Goal: Transaction & Acquisition: Book appointment/travel/reservation

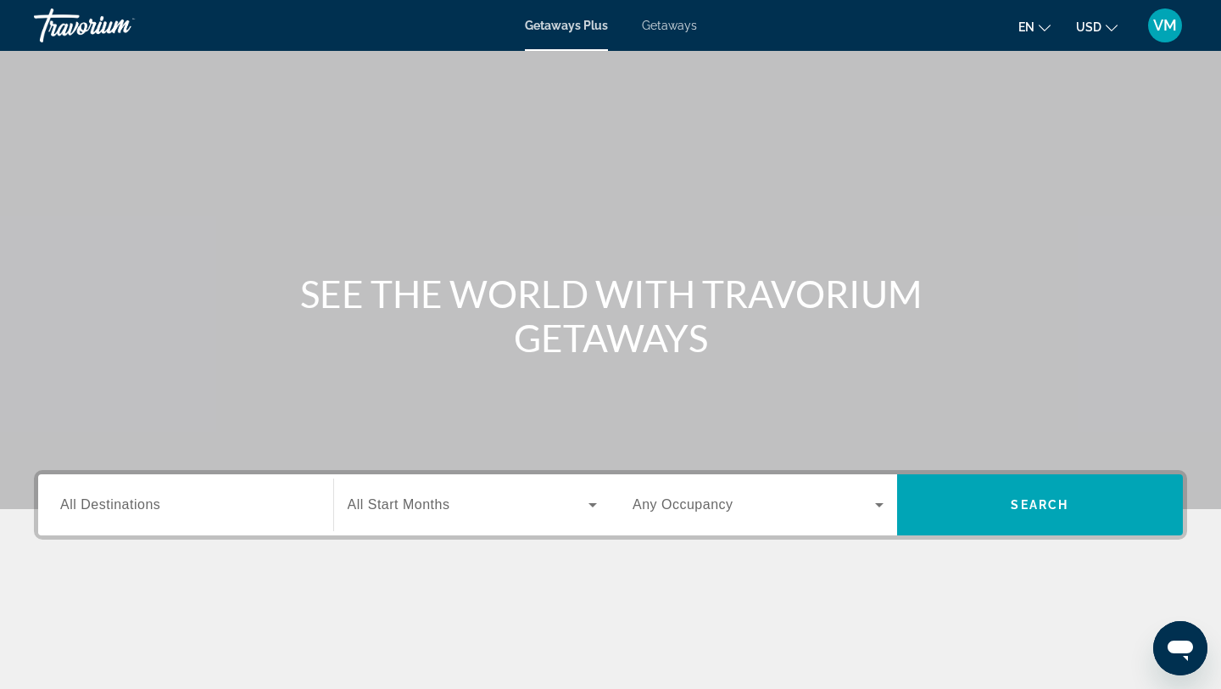
click at [675, 24] on span "Getaways" at bounding box center [669, 26] width 55 height 14
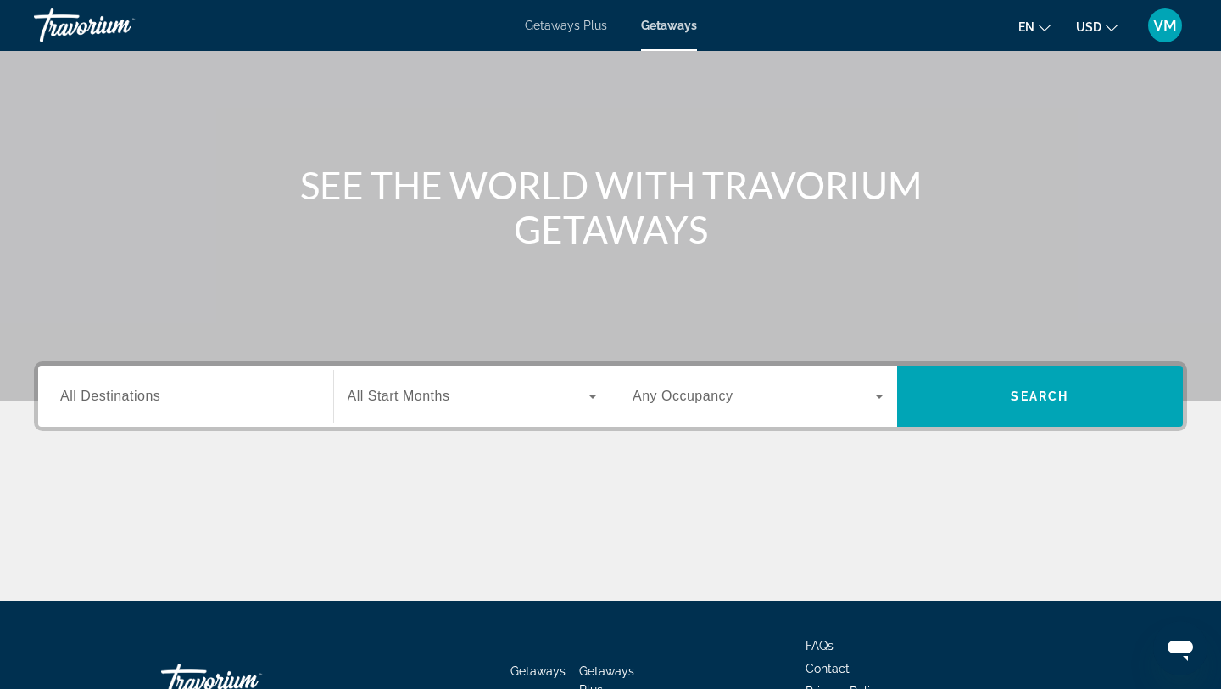
click at [267, 388] on input "Destination All Destinations" at bounding box center [185, 397] width 251 height 20
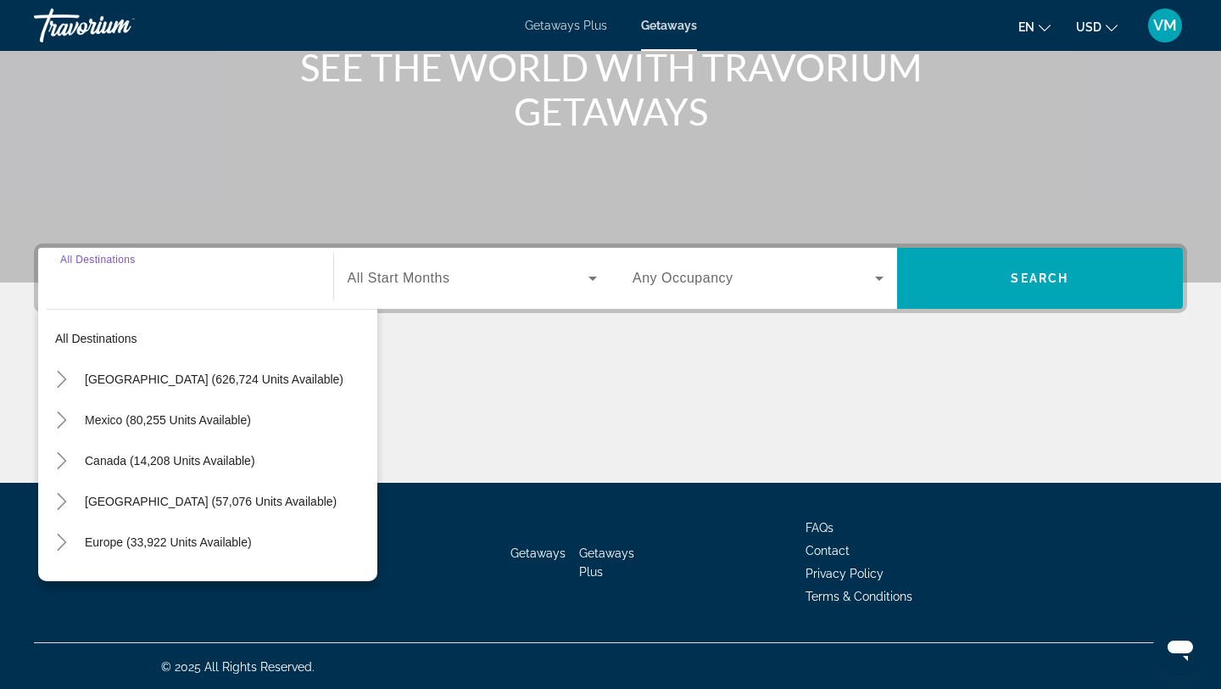
scroll to position [228, 0]
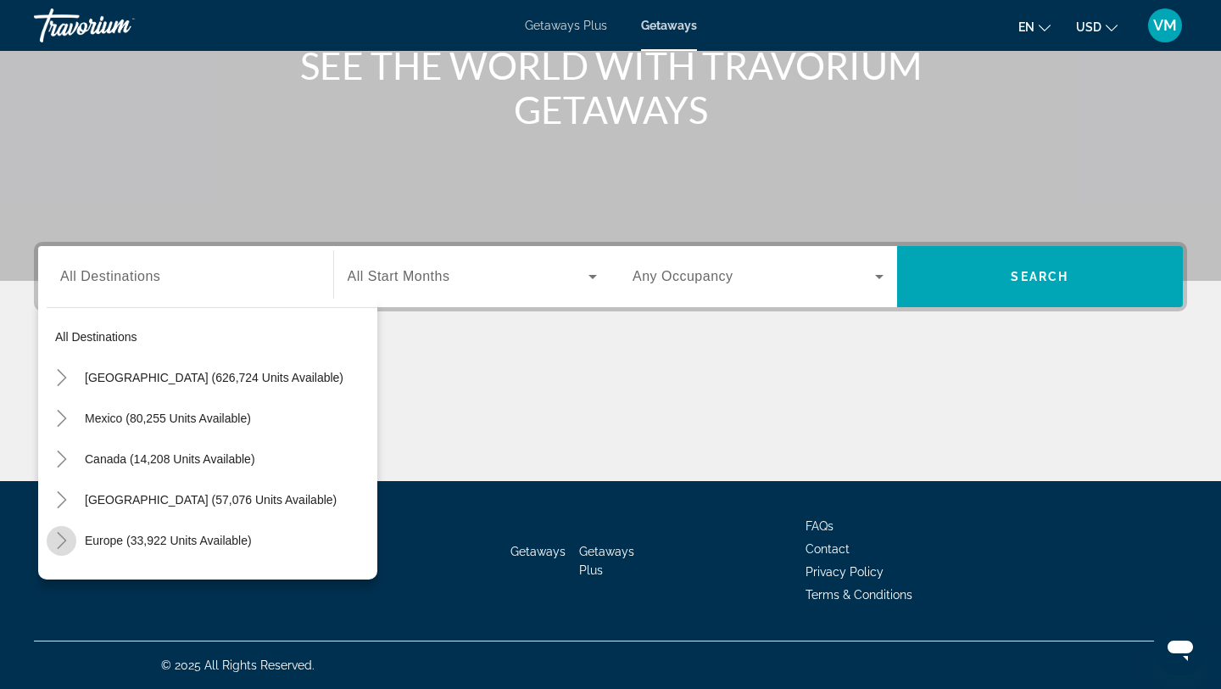
click at [65, 534] on icon "Toggle Europe (33,922 units available)" at bounding box center [61, 540] width 17 height 17
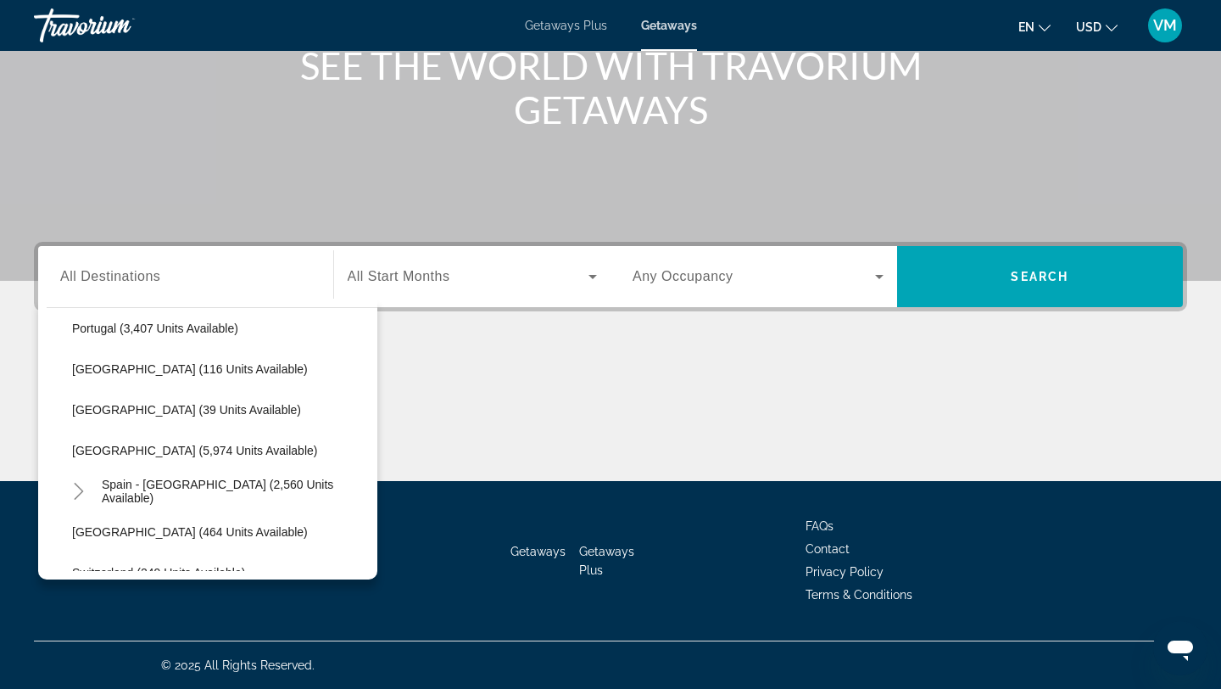
scroll to position [826, 0]
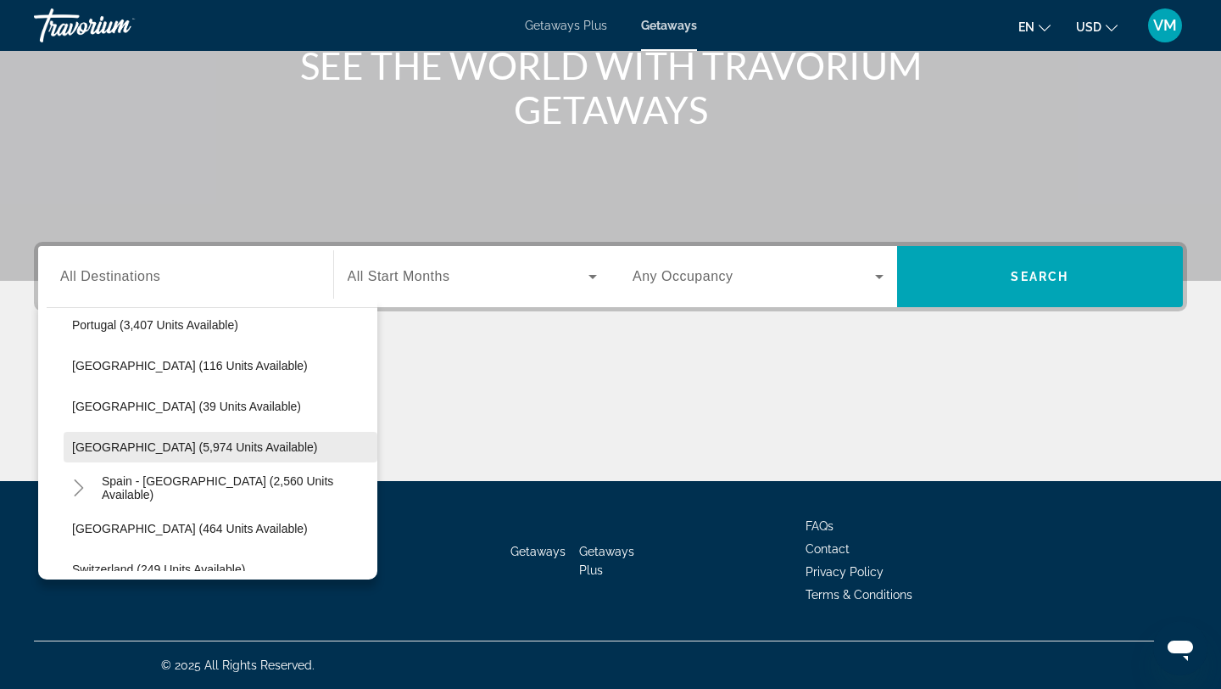
click at [139, 447] on span "[GEOGRAPHIC_DATA] (5,974 units available)" at bounding box center [194, 447] width 245 height 14
type input "**********"
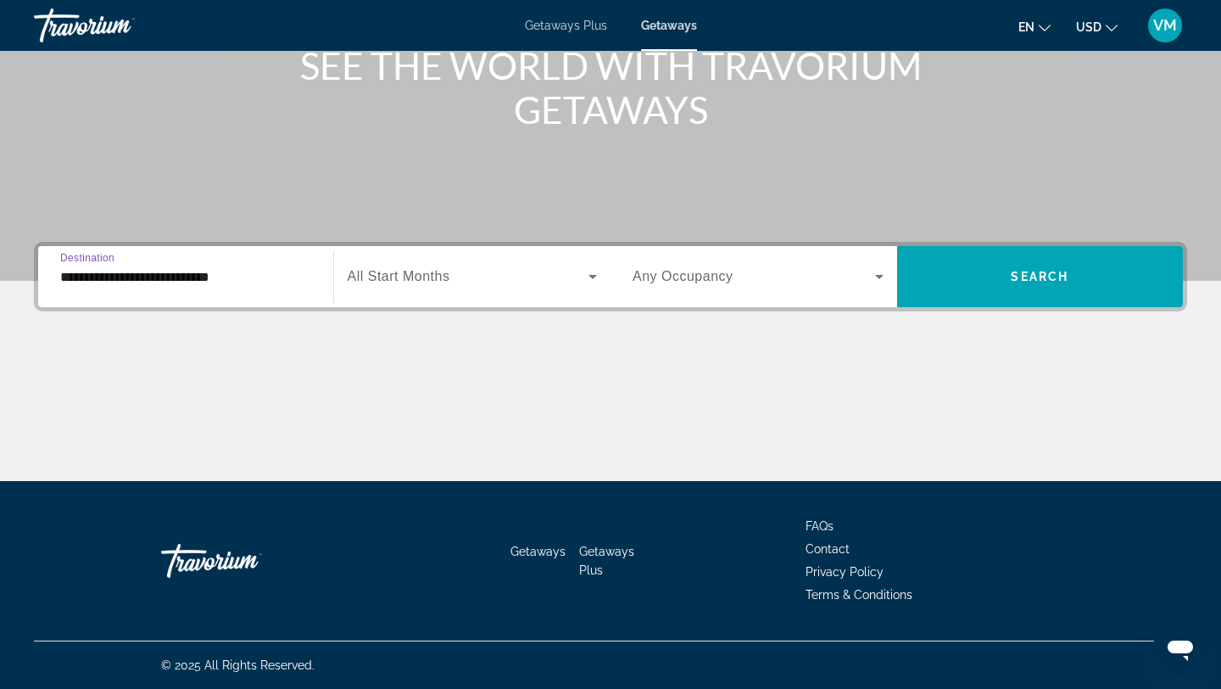
click at [489, 282] on span "Search widget" at bounding box center [469, 276] width 242 height 20
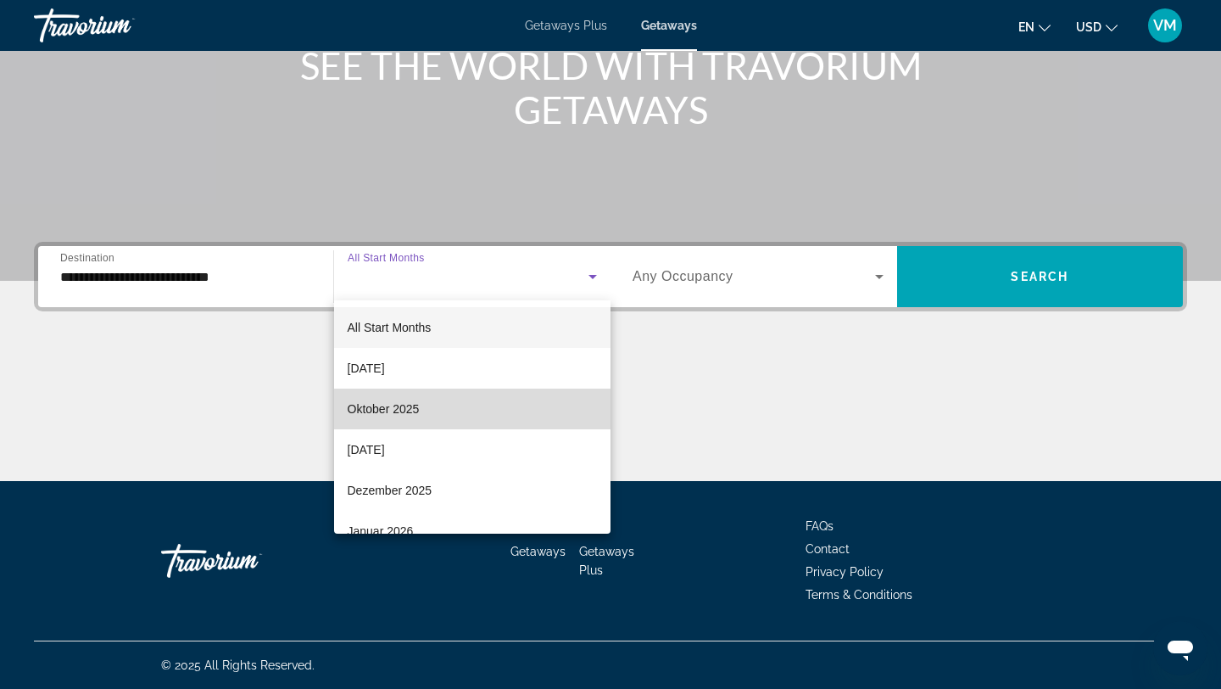
click at [467, 404] on mat-option "Oktober 2025" at bounding box center [472, 408] width 277 height 41
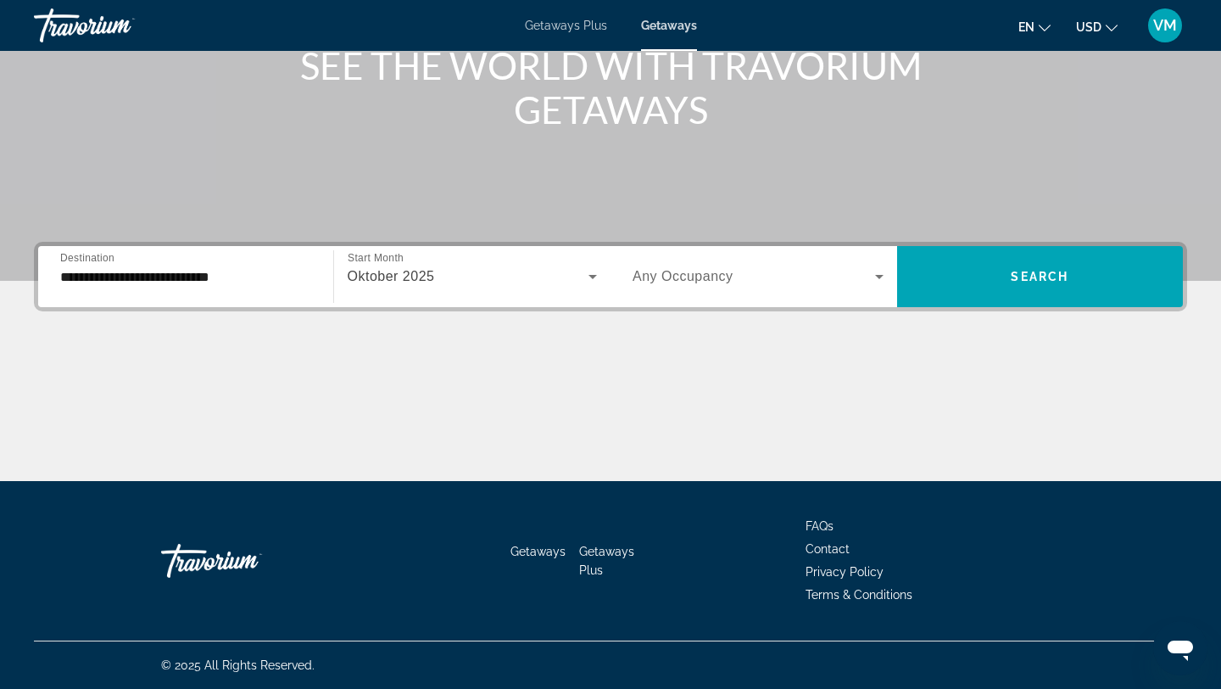
click at [757, 286] on div "Search widget" at bounding box center [758, 276] width 251 height 47
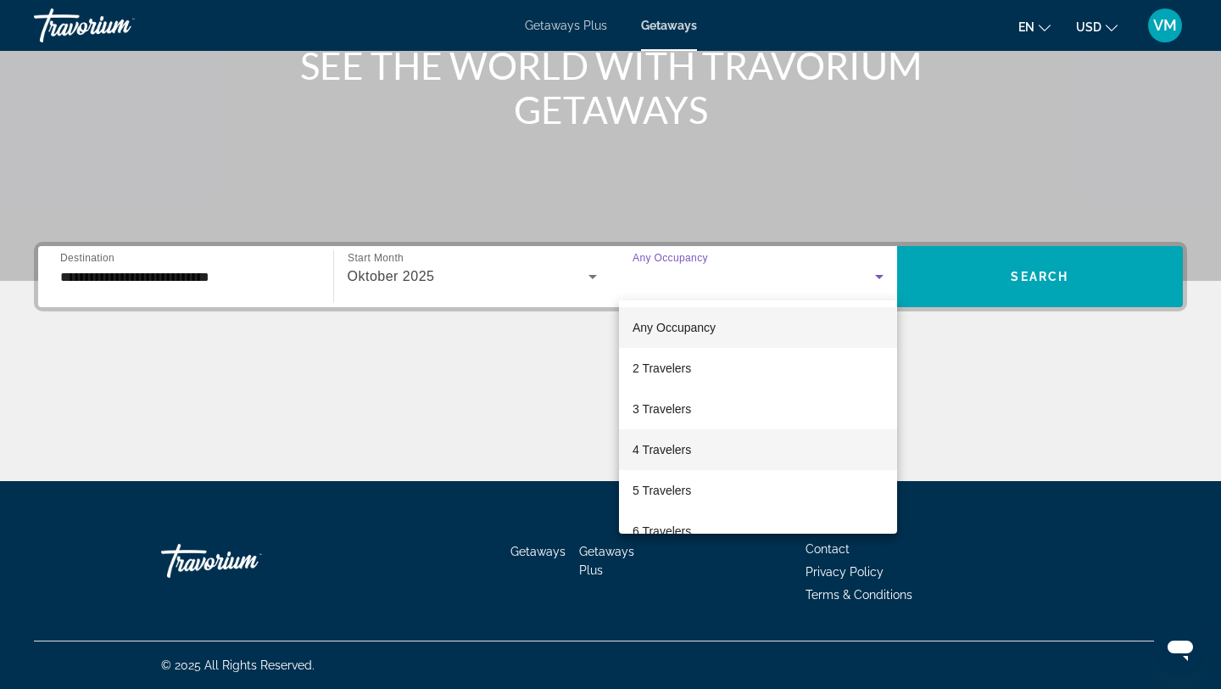
click at [754, 455] on mat-option "4 Travelers" at bounding box center [758, 449] width 278 height 41
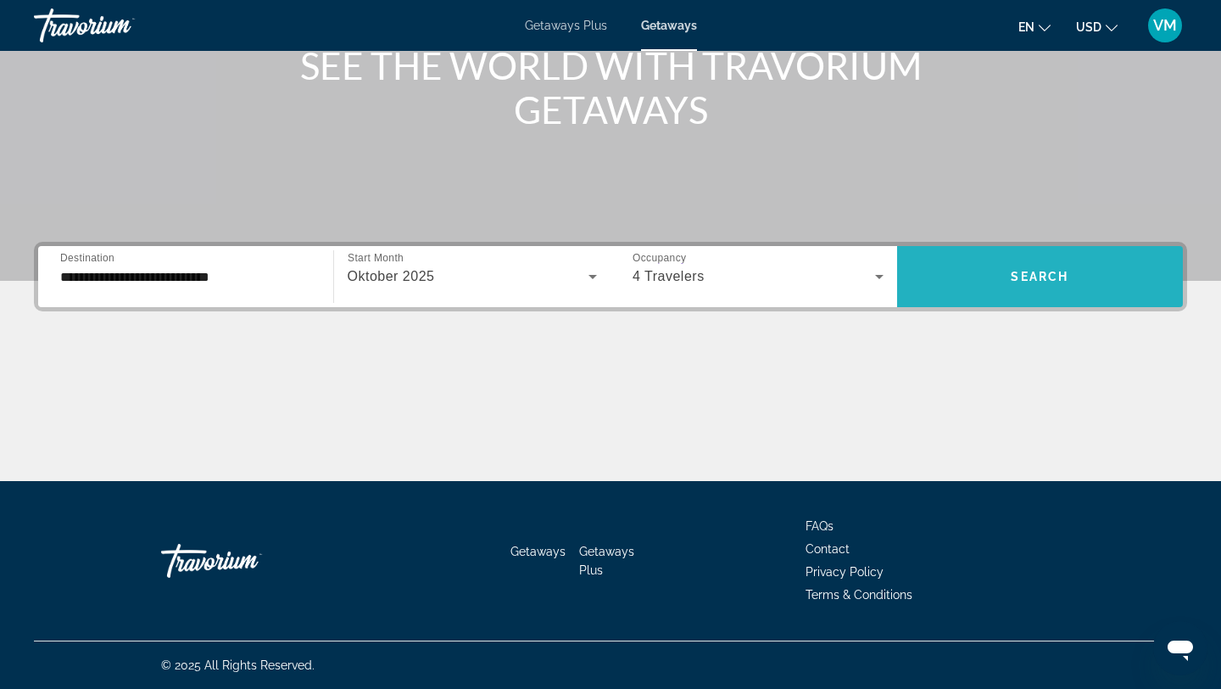
click at [1036, 262] on span "Search widget" at bounding box center [1040, 276] width 287 height 41
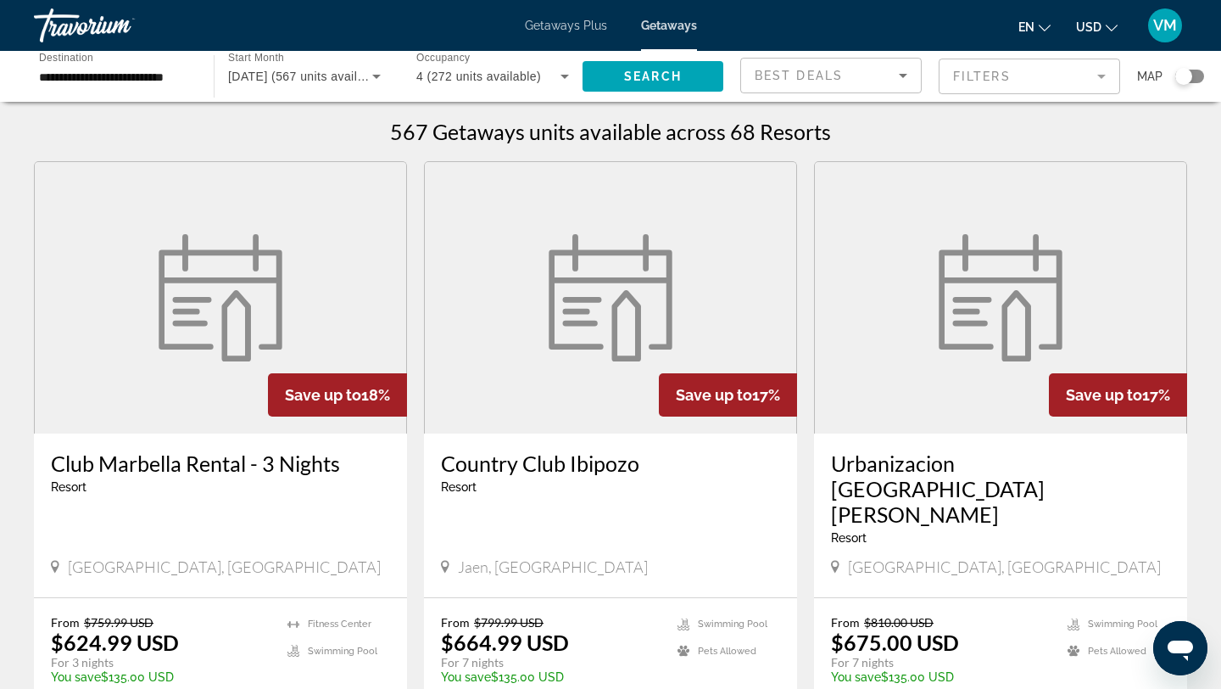
click at [900, 77] on icon "Sort by" at bounding box center [903, 75] width 20 height 20
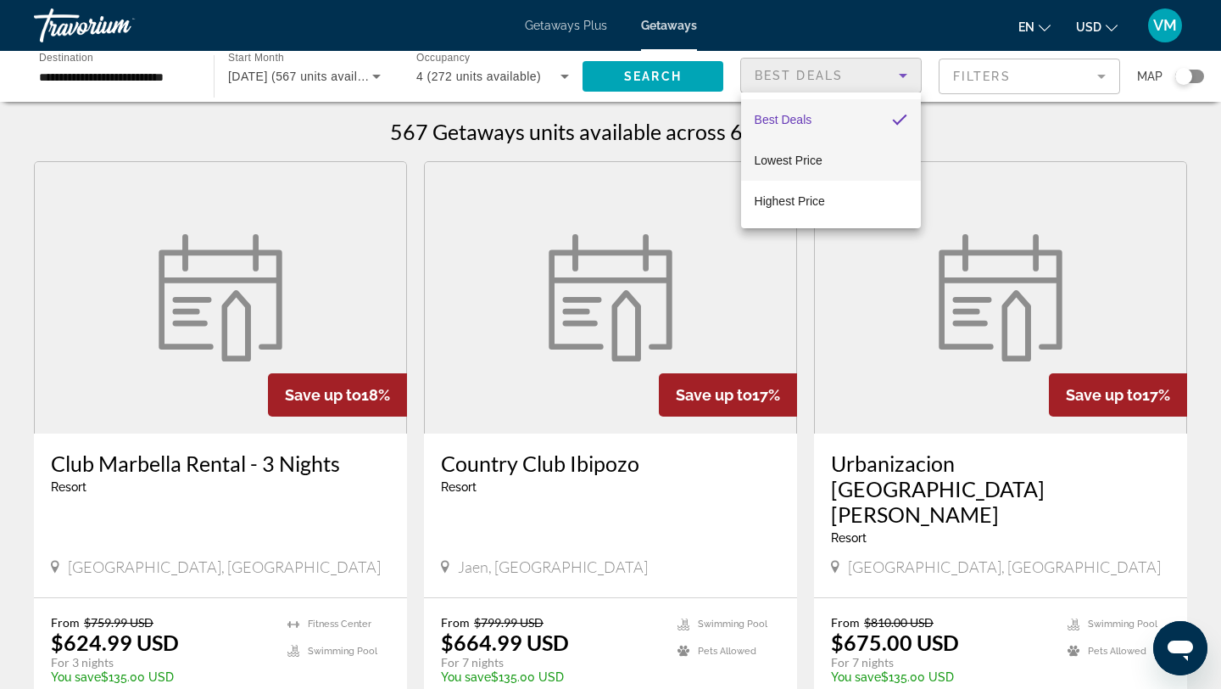
click at [858, 169] on mat-option "Lowest Price" at bounding box center [831, 160] width 180 height 41
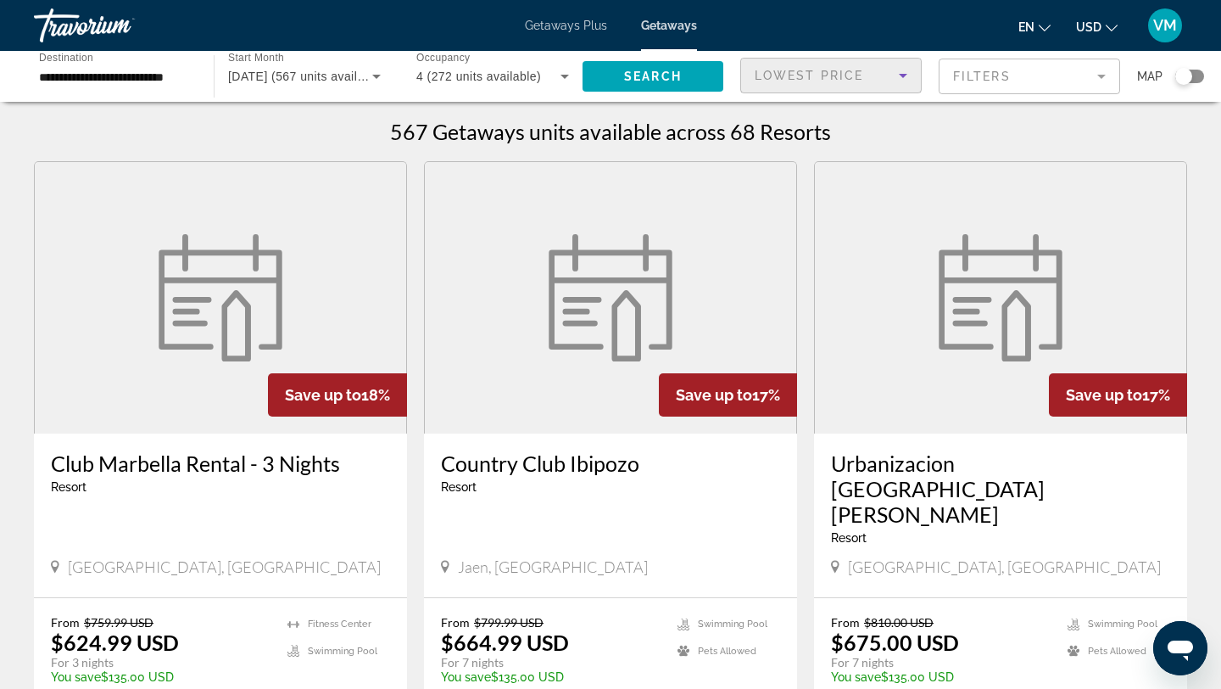
click at [1167, 34] on div "VM" at bounding box center [1165, 25] width 34 height 34
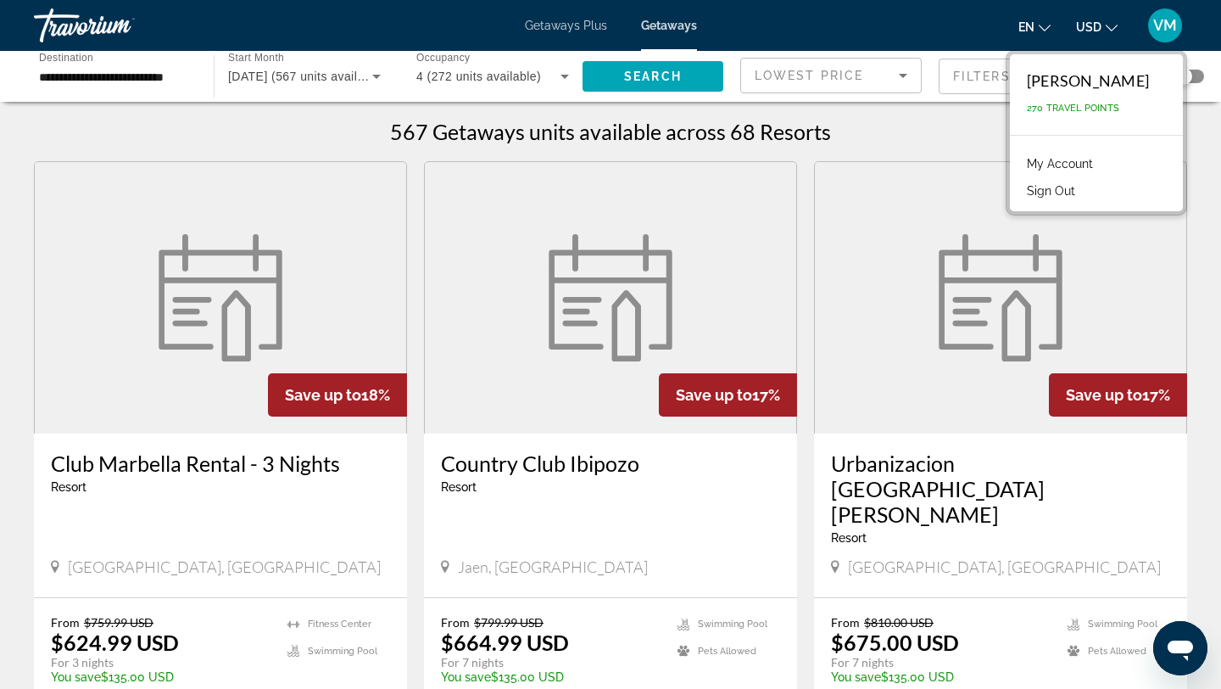
click at [1032, 191] on button "Sign Out" at bounding box center [1051, 191] width 65 height 22
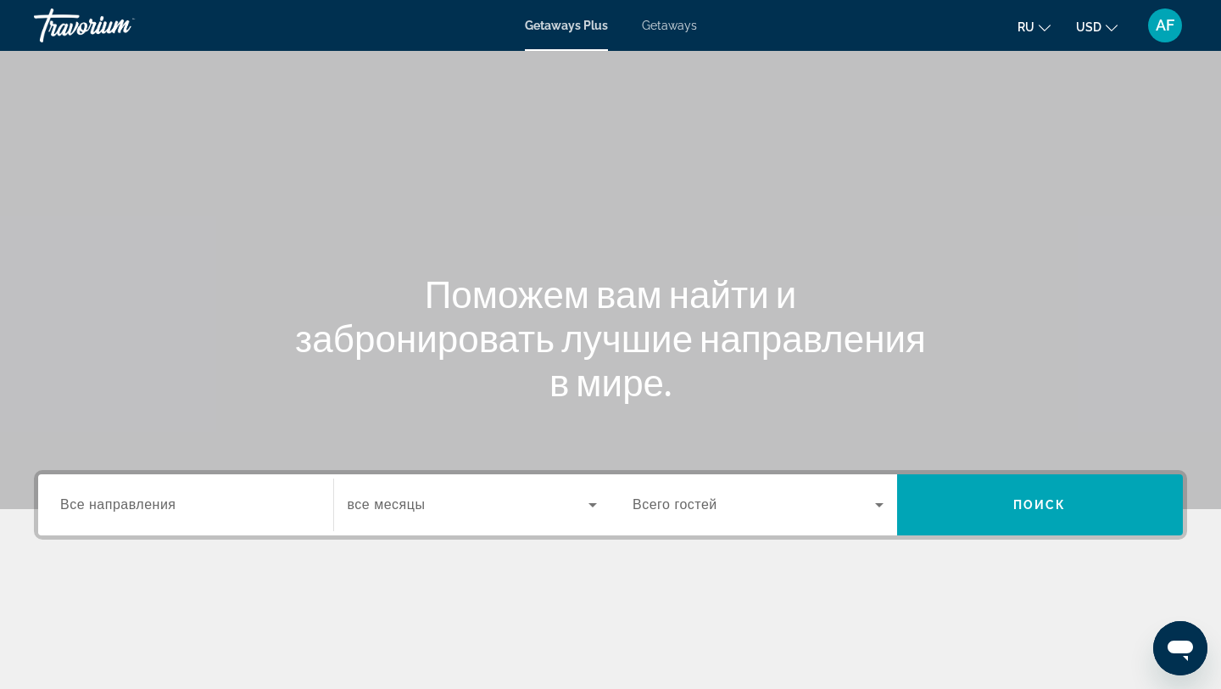
click at [237, 471] on div "Destination Все направления Start Month все месяцы Occupancy Всего гостей Поиск" at bounding box center [610, 505] width 1153 height 70
click at [207, 503] on input "Destination Все направления" at bounding box center [185, 505] width 251 height 20
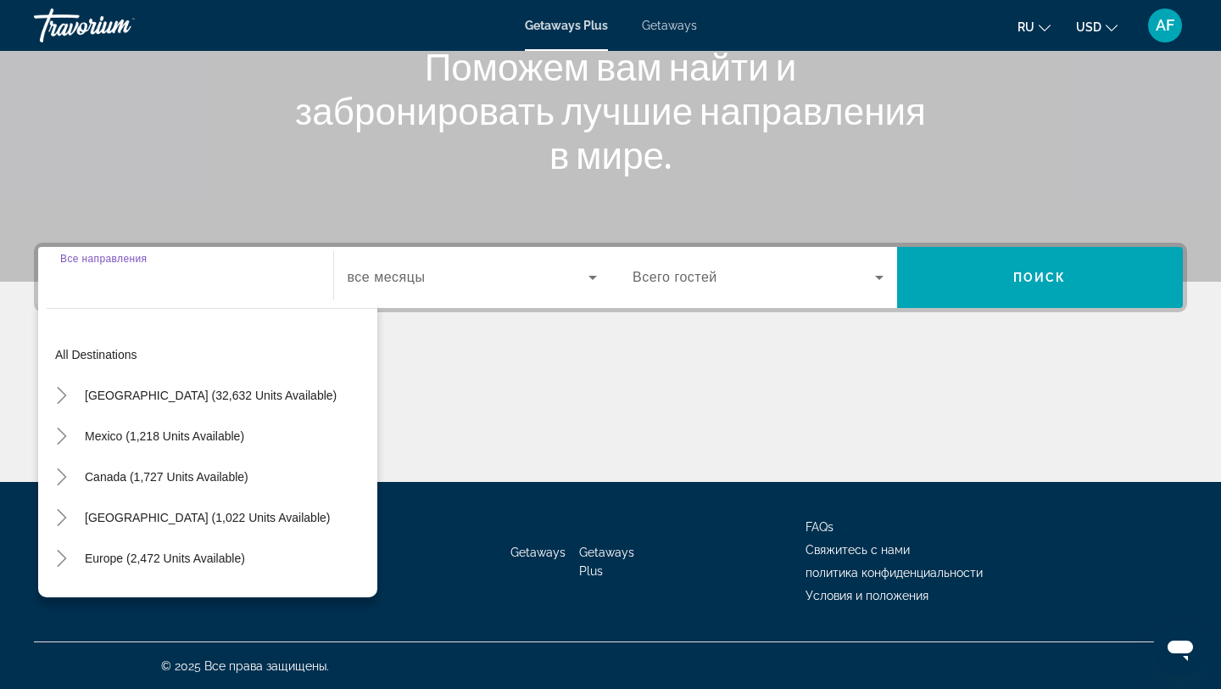
scroll to position [228, 0]
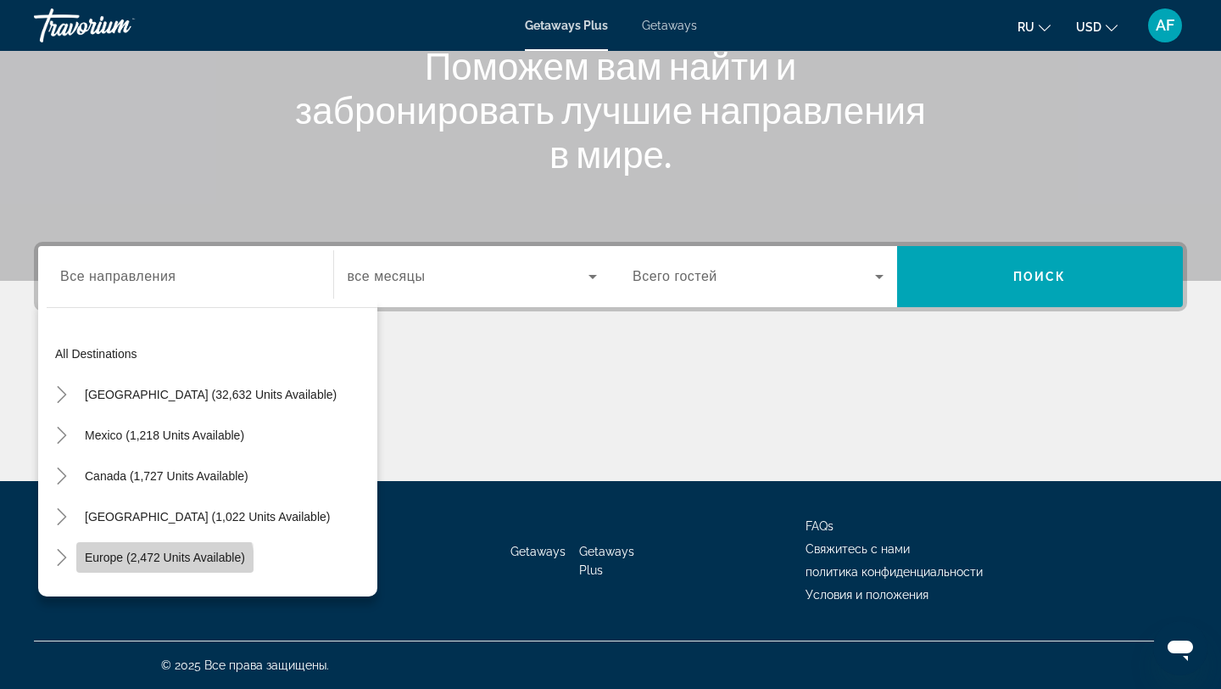
click at [143, 570] on span "Search widget" at bounding box center [164, 557] width 177 height 41
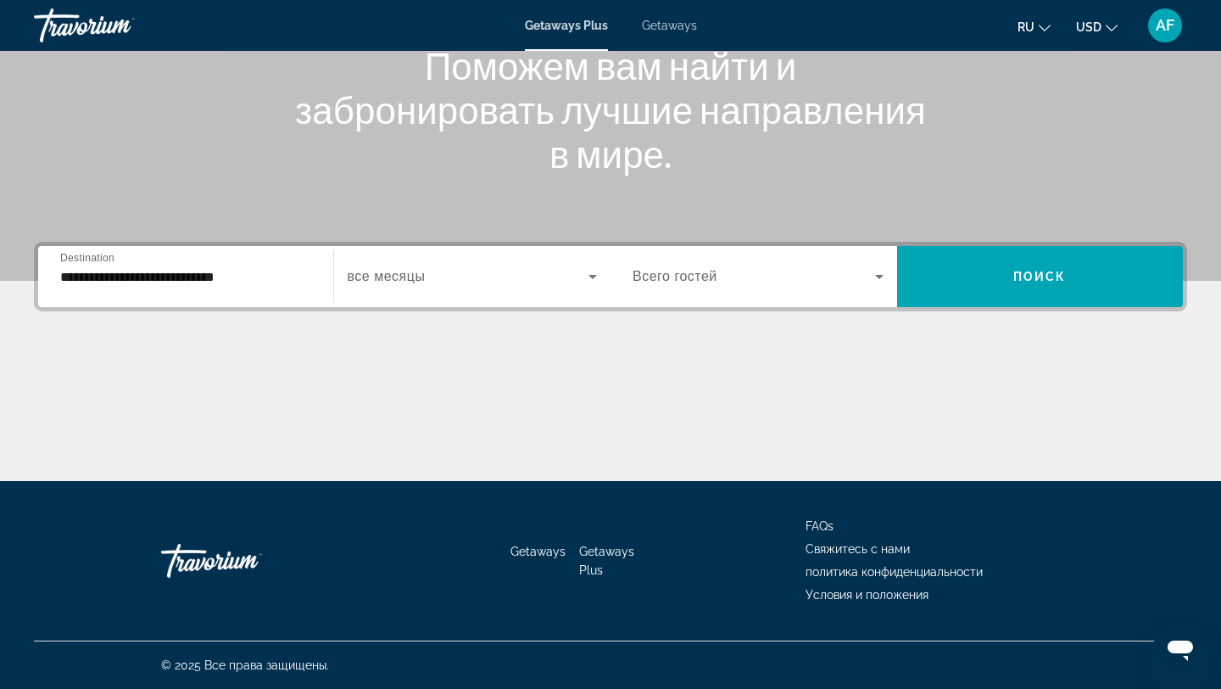
click at [181, 291] on div "**********" at bounding box center [185, 277] width 251 height 48
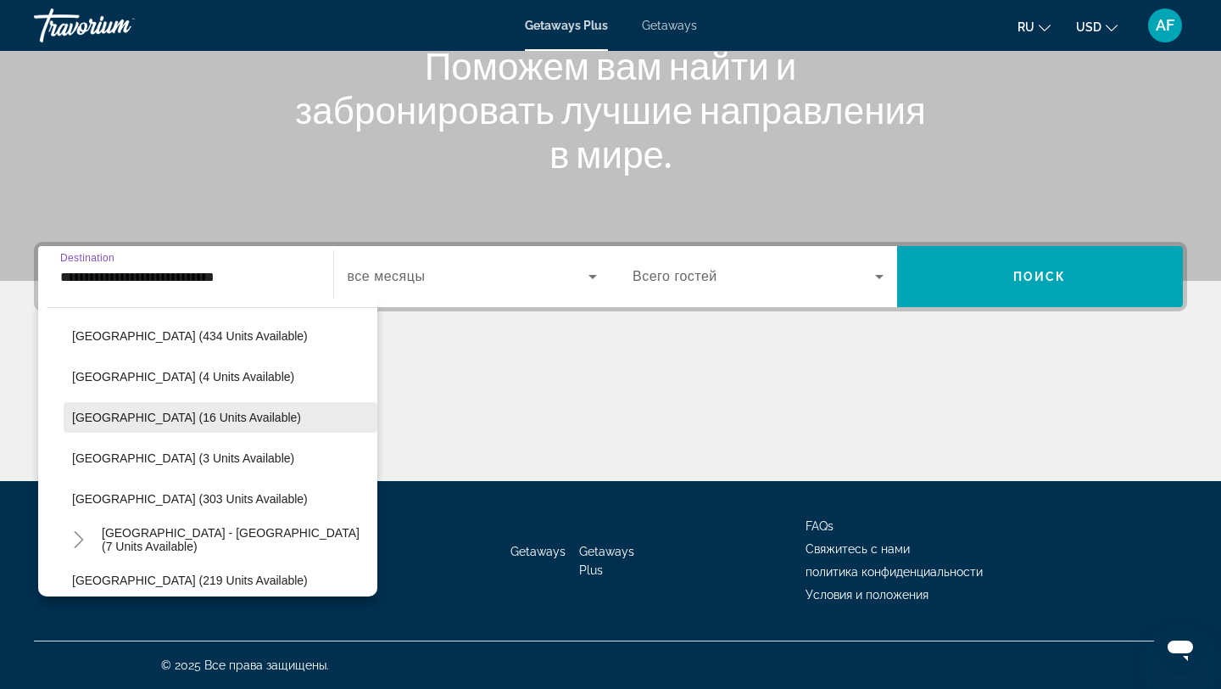
scroll to position [670, 0]
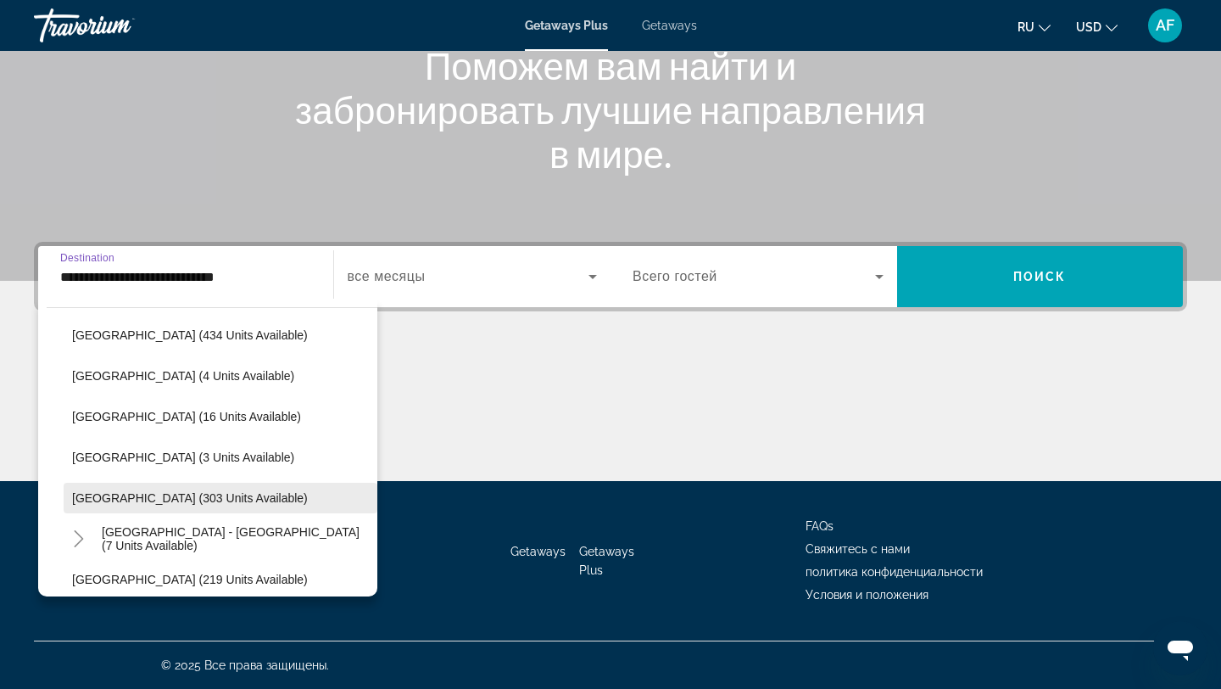
click at [187, 500] on span "Spain (303 units available)" at bounding box center [190, 498] width 236 height 14
type input "**********"
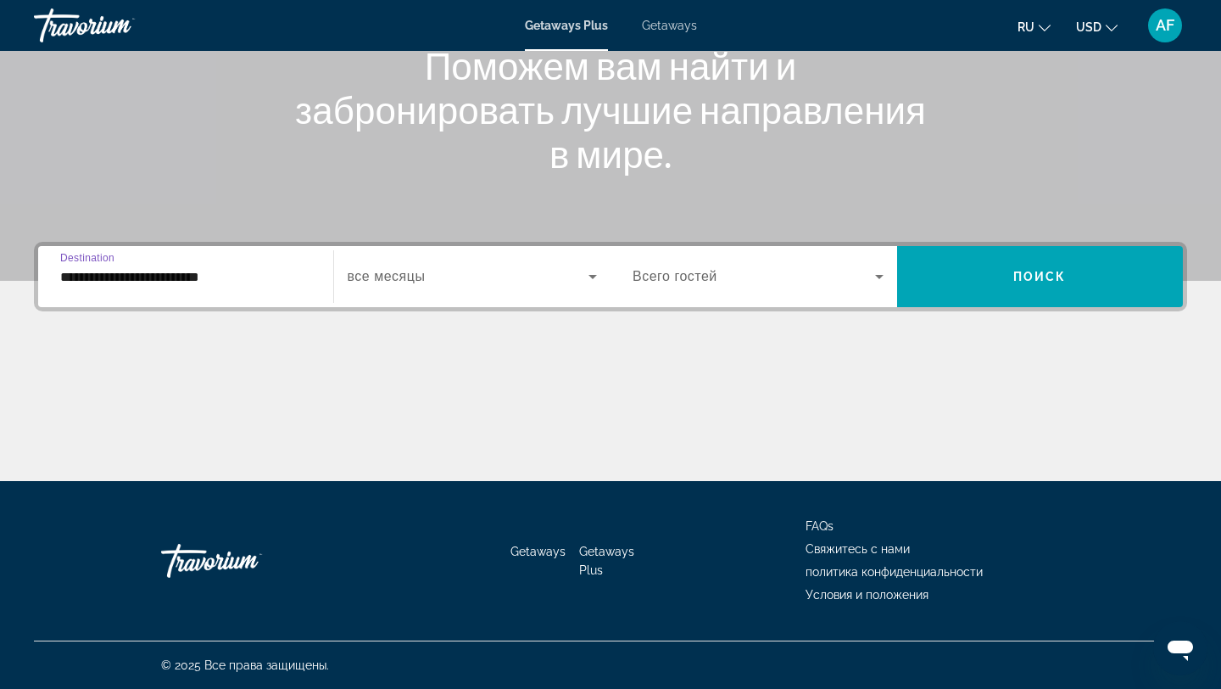
click at [489, 284] on span "Search widget" at bounding box center [469, 276] width 242 height 20
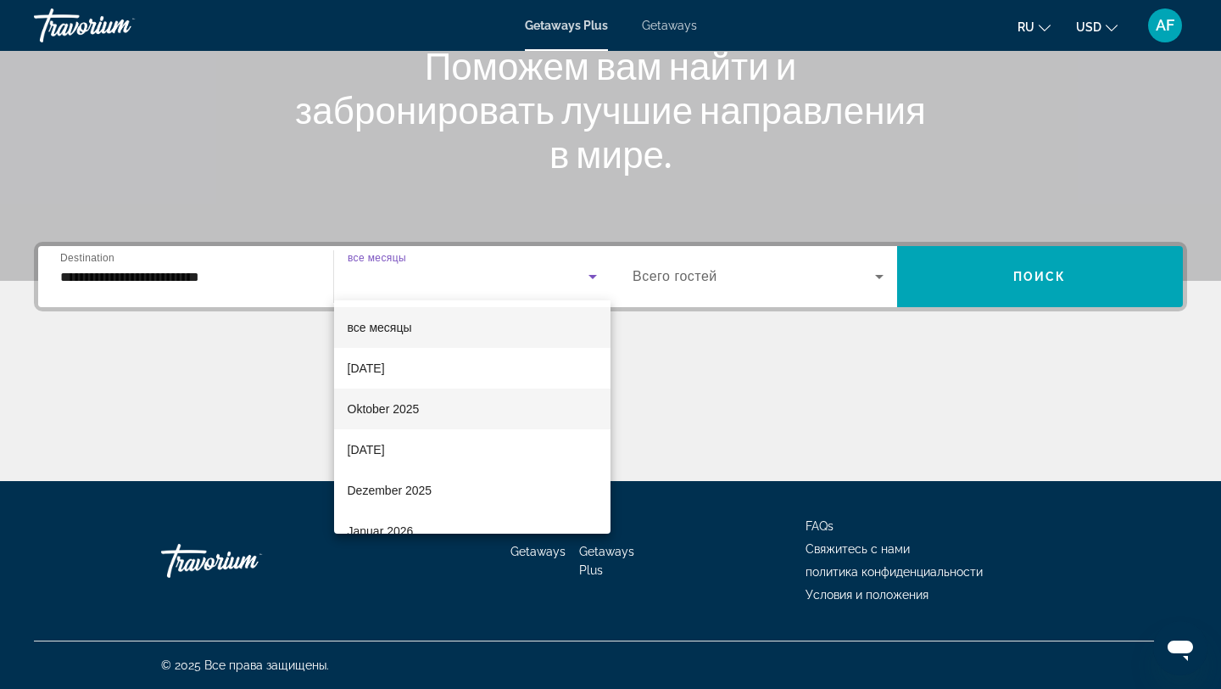
click at [483, 402] on mat-option "Oktober 2025" at bounding box center [472, 408] width 277 height 41
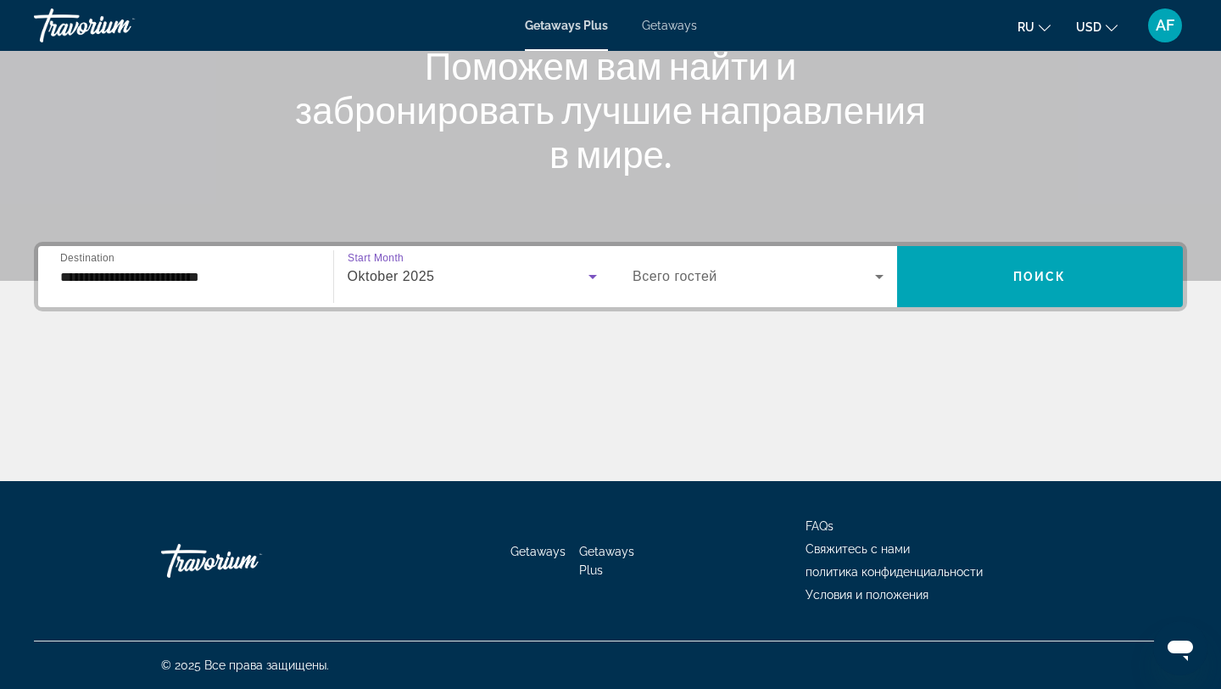
click at [763, 276] on span "Search widget" at bounding box center [754, 276] width 243 height 20
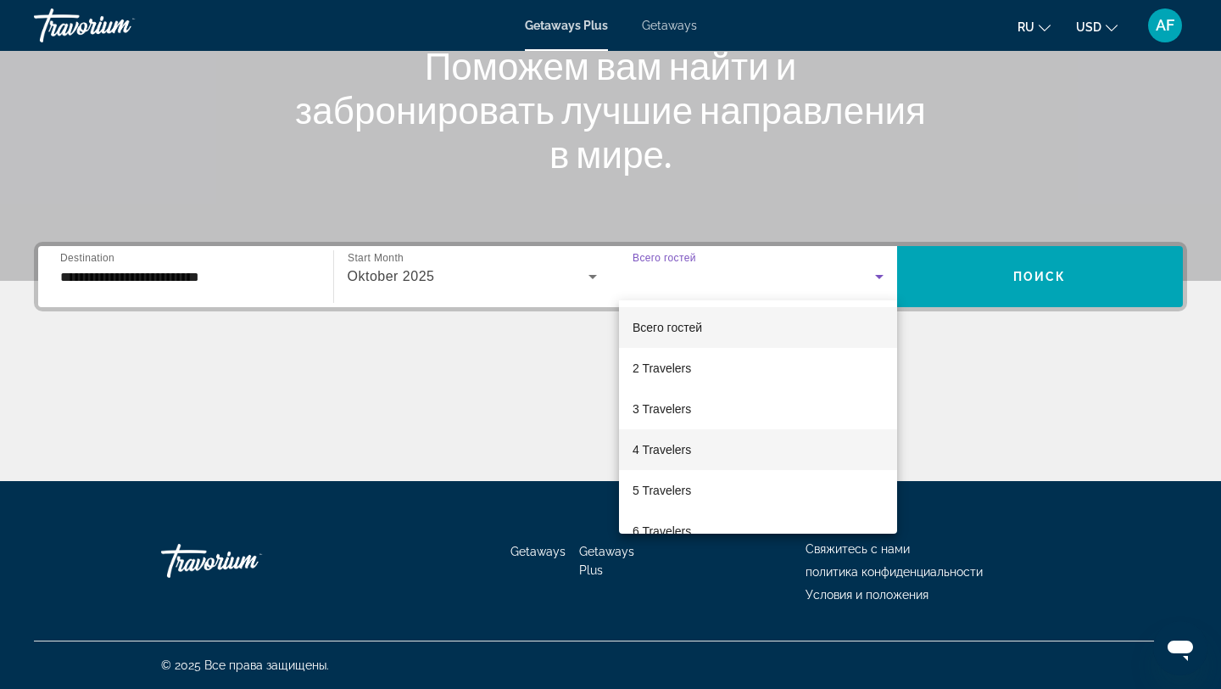
click at [723, 433] on mat-option "4 Travelers" at bounding box center [758, 449] width 278 height 41
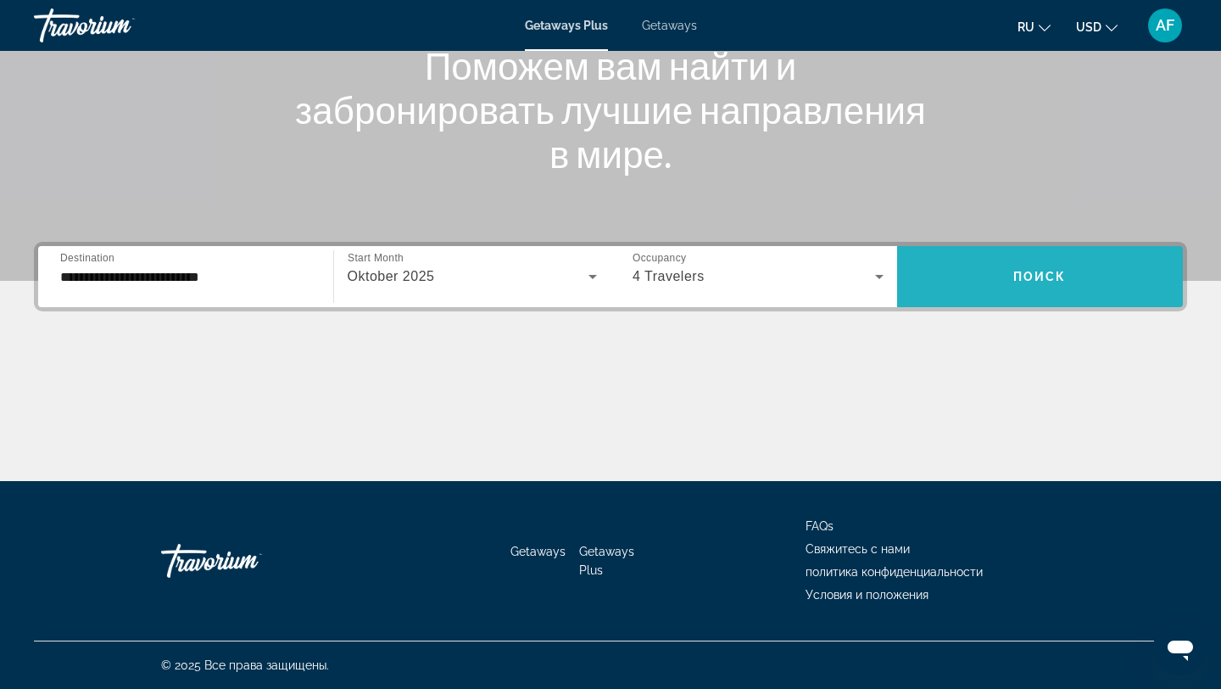
click at [1075, 259] on span "Search widget" at bounding box center [1040, 276] width 287 height 41
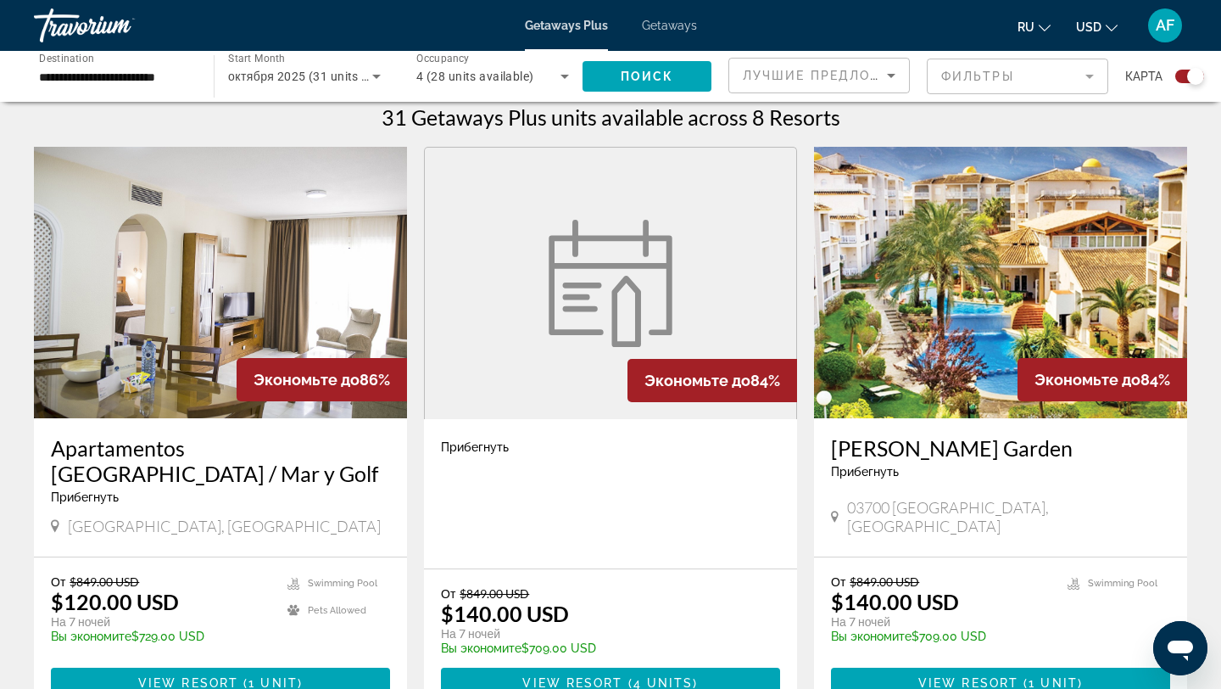
scroll to position [556, 0]
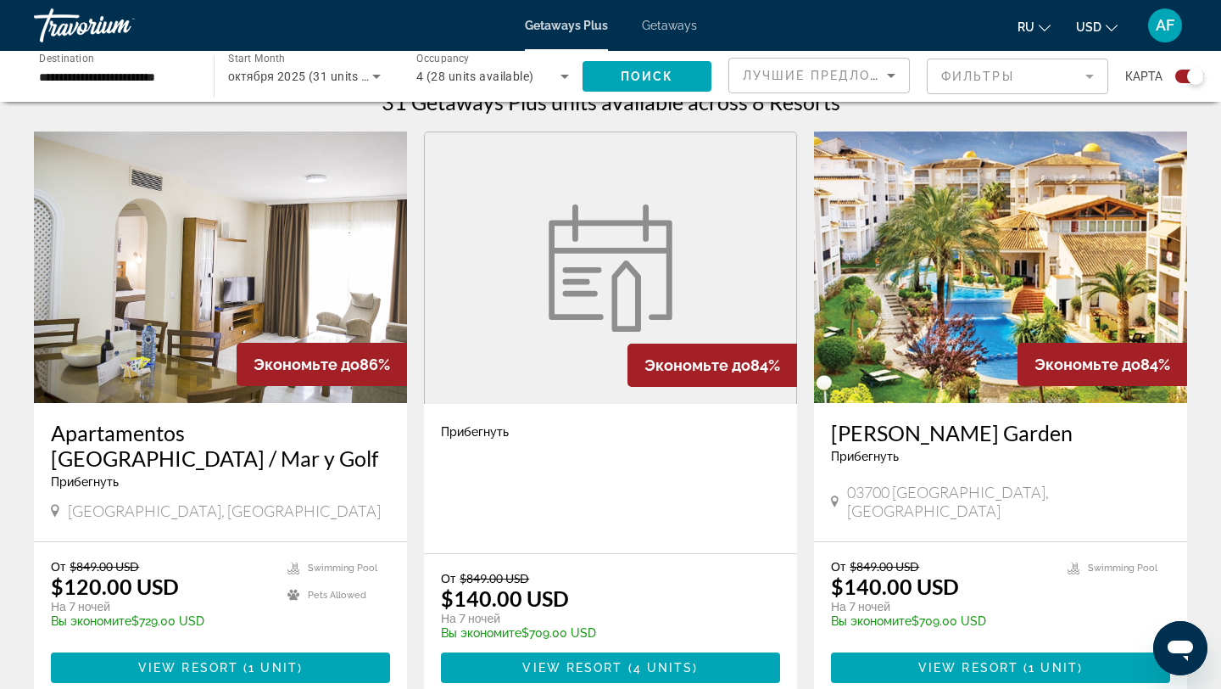
click at [983, 81] on mat-form-field "Фильтры" at bounding box center [1017, 77] width 181 height 36
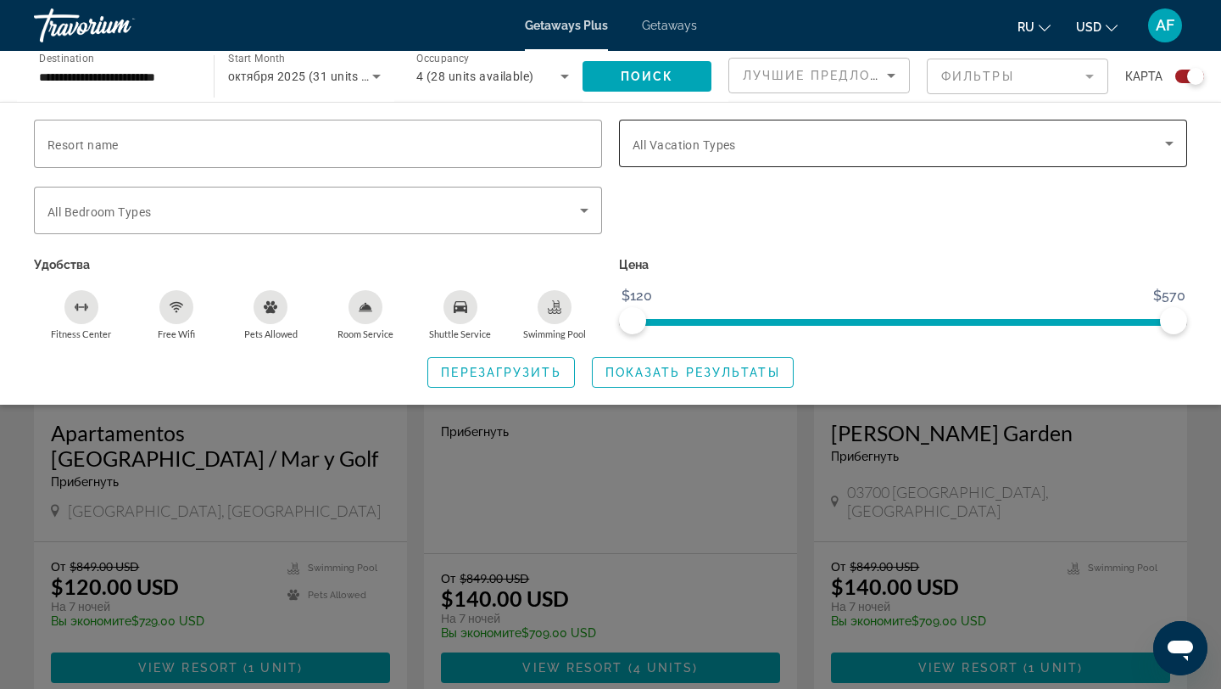
click at [852, 137] on span "Search widget" at bounding box center [899, 143] width 533 height 20
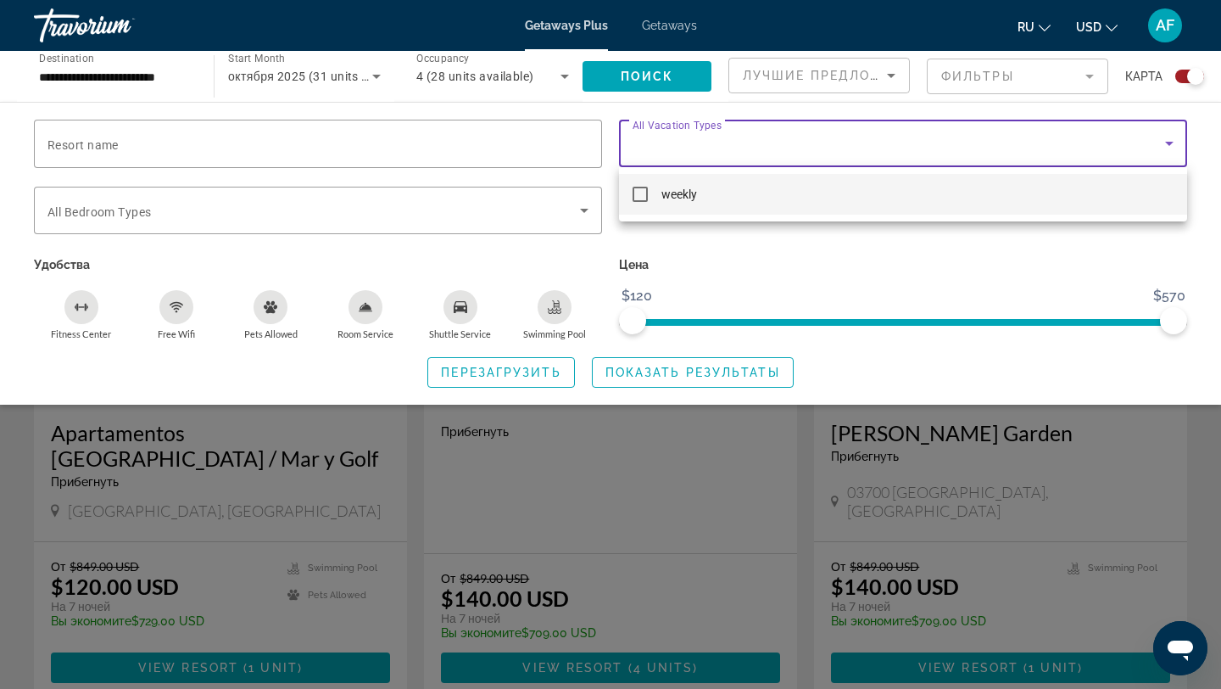
click at [752, 199] on mat-option "weekly" at bounding box center [903, 194] width 568 height 41
click at [716, 378] on div at bounding box center [610, 344] width 1221 height 689
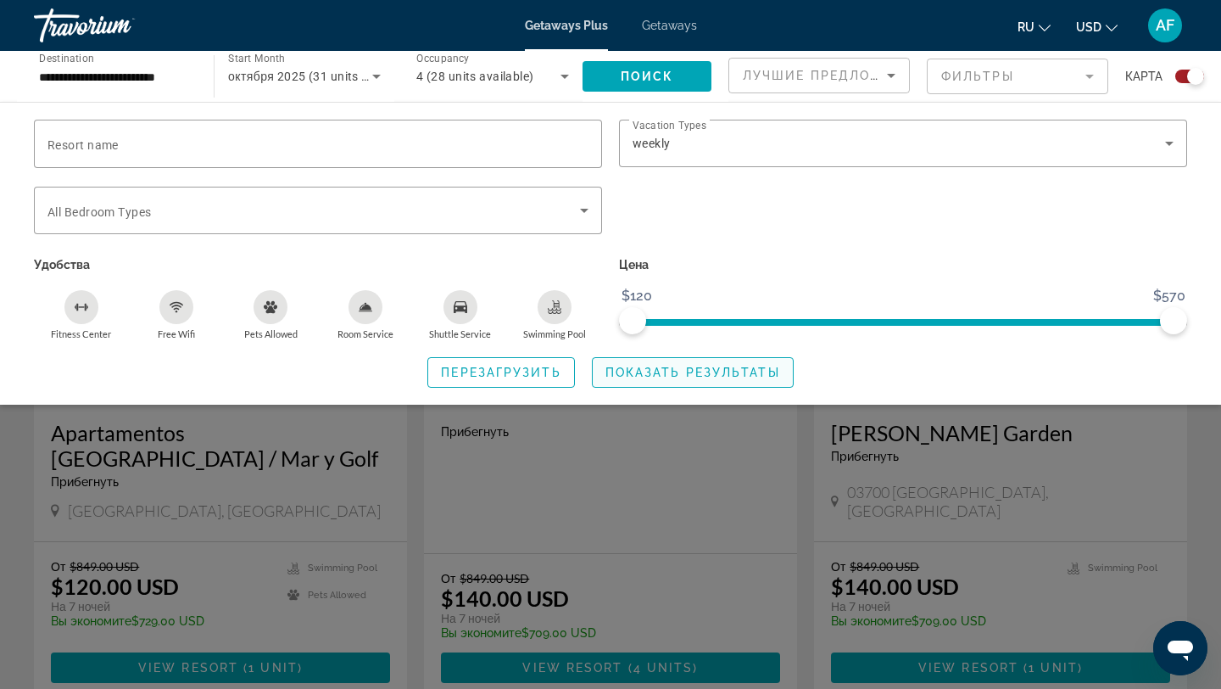
click at [723, 375] on span "Показать результаты" at bounding box center [693, 373] width 175 height 14
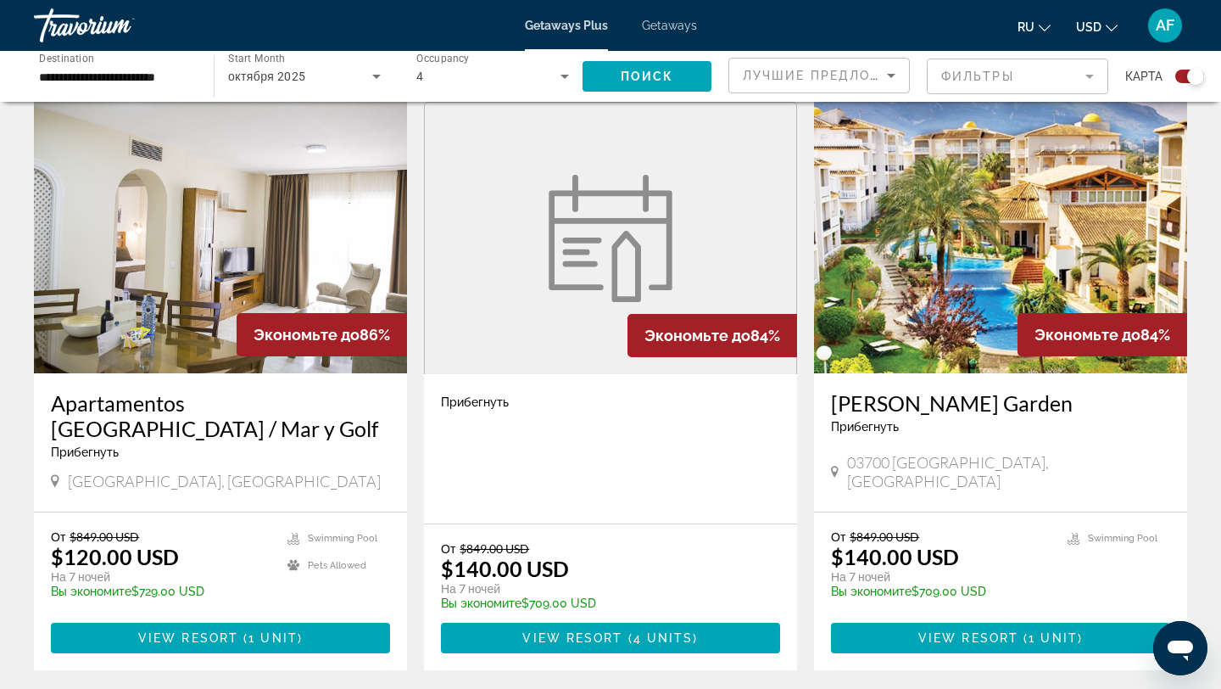
scroll to position [607, 0]
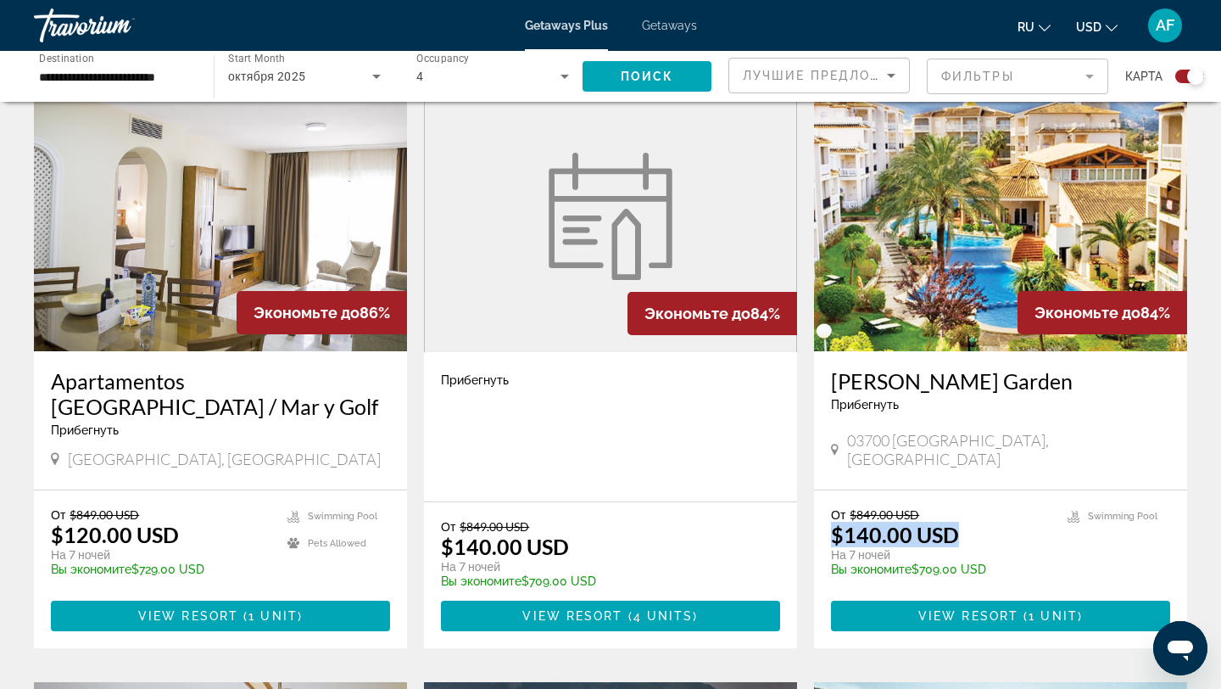
drag, startPoint x: 832, startPoint y: 530, endPoint x: 980, endPoint y: 539, distance: 147.9
click at [980, 539] on div "От $849.00 USD $140.00 USD На 7 ночей Вы экономите $709.00 USD temp" at bounding box center [941, 547] width 220 height 81
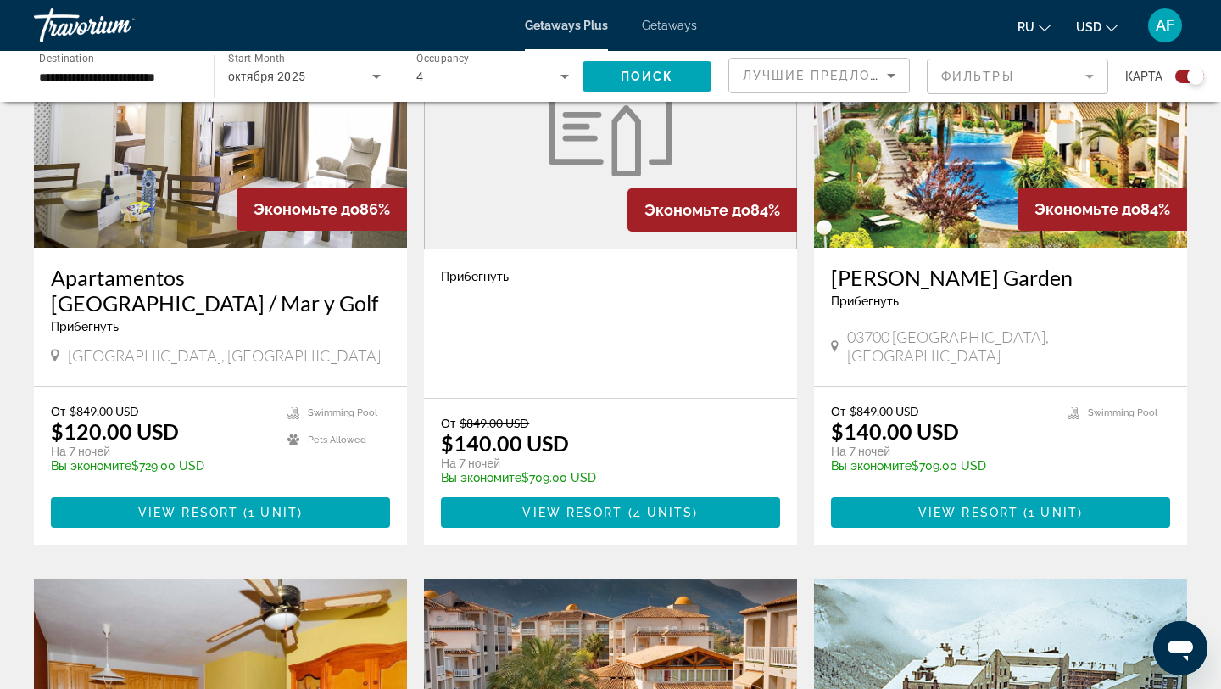
scroll to position [827, 0]
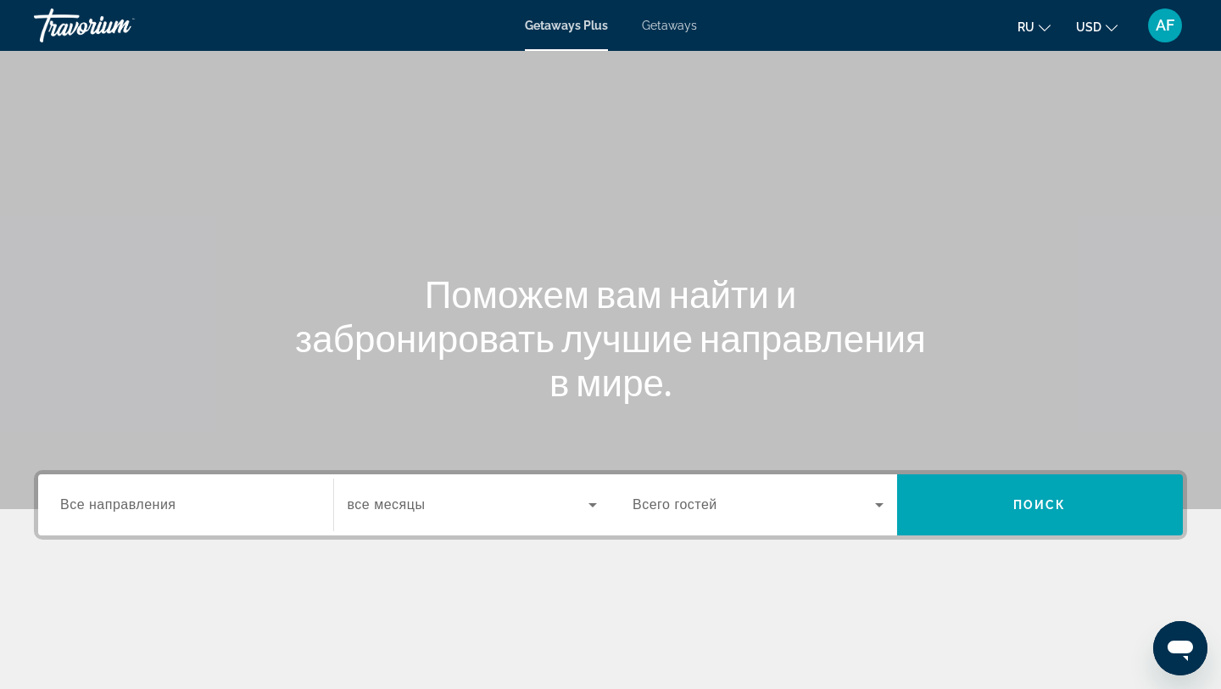
click at [196, 515] on div "Search widget" at bounding box center [185, 505] width 251 height 48
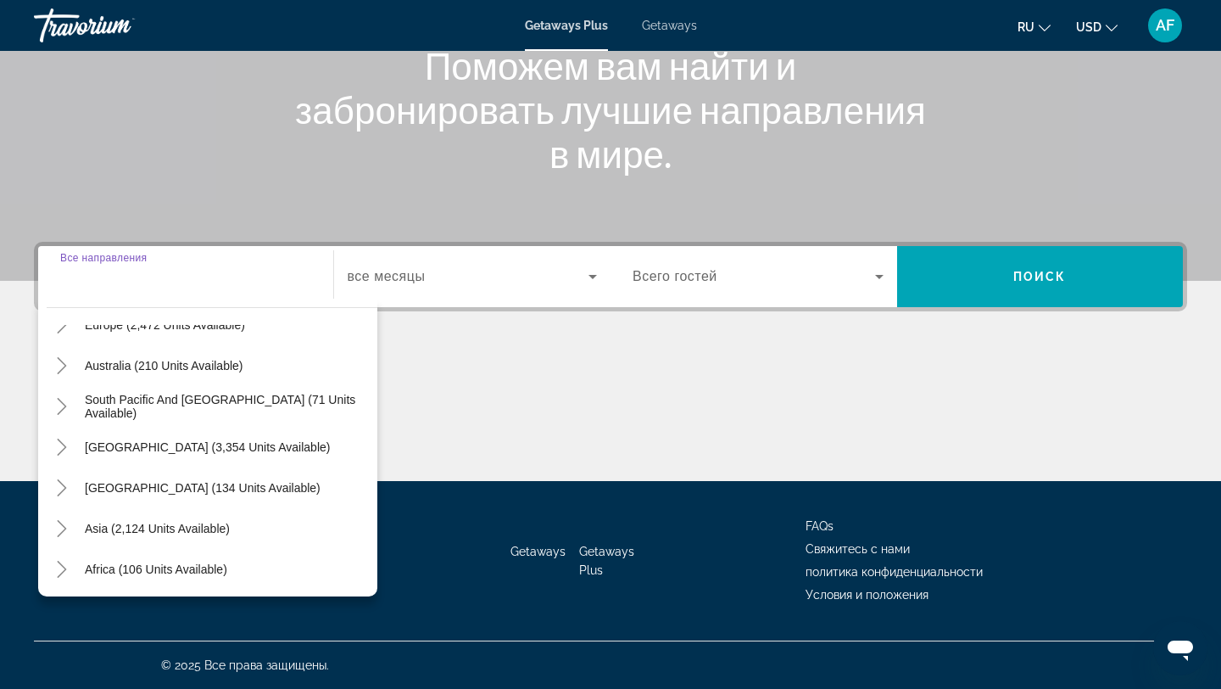
scroll to position [275, 0]
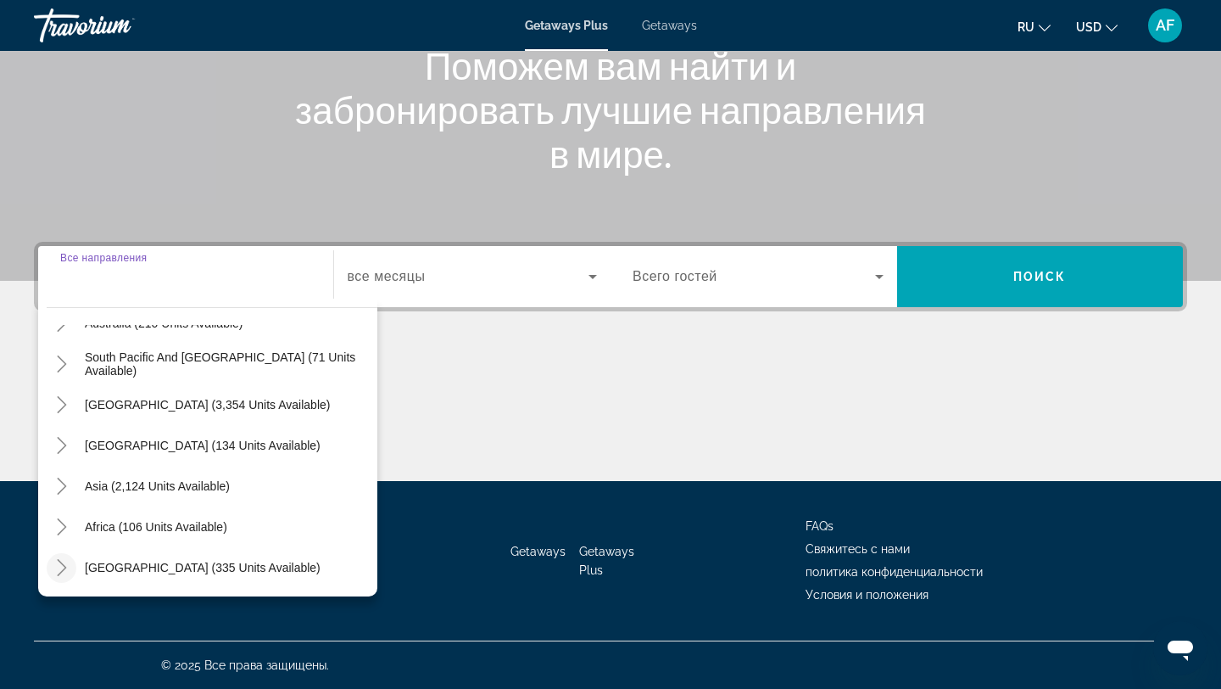
click at [58, 565] on icon "Toggle Middle East (335 units available)" at bounding box center [61, 567] width 17 height 17
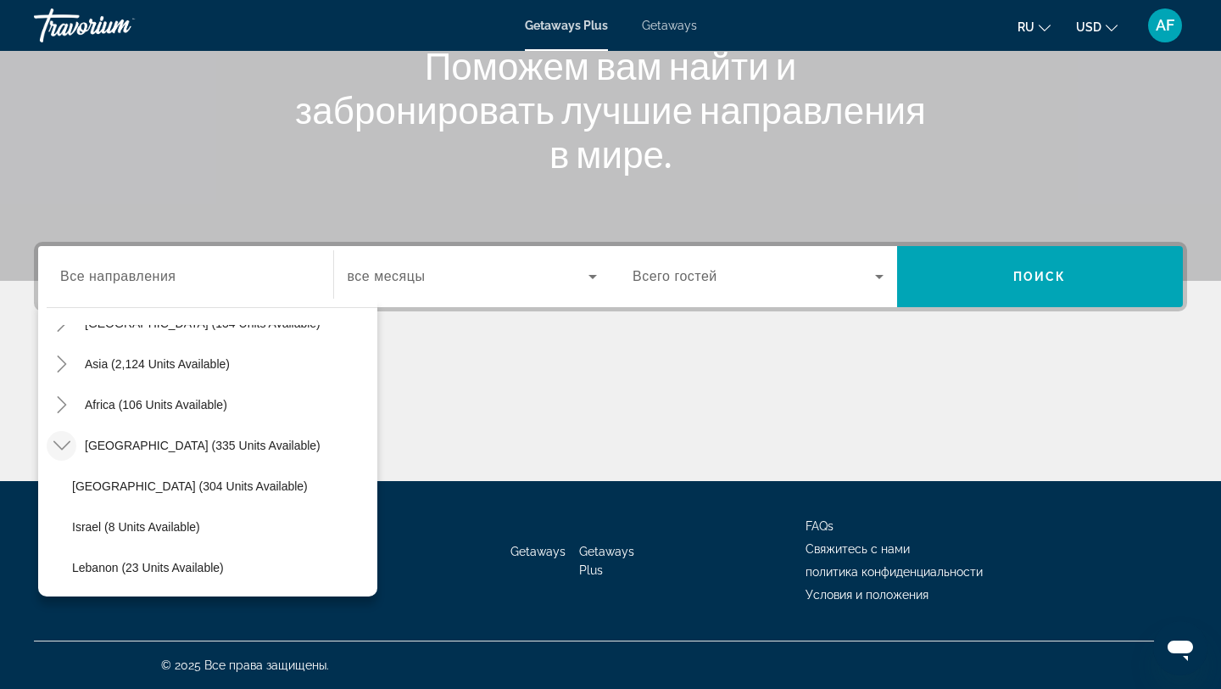
click at [67, 437] on icon "Toggle Middle East (335 units available)" at bounding box center [61, 445] width 17 height 17
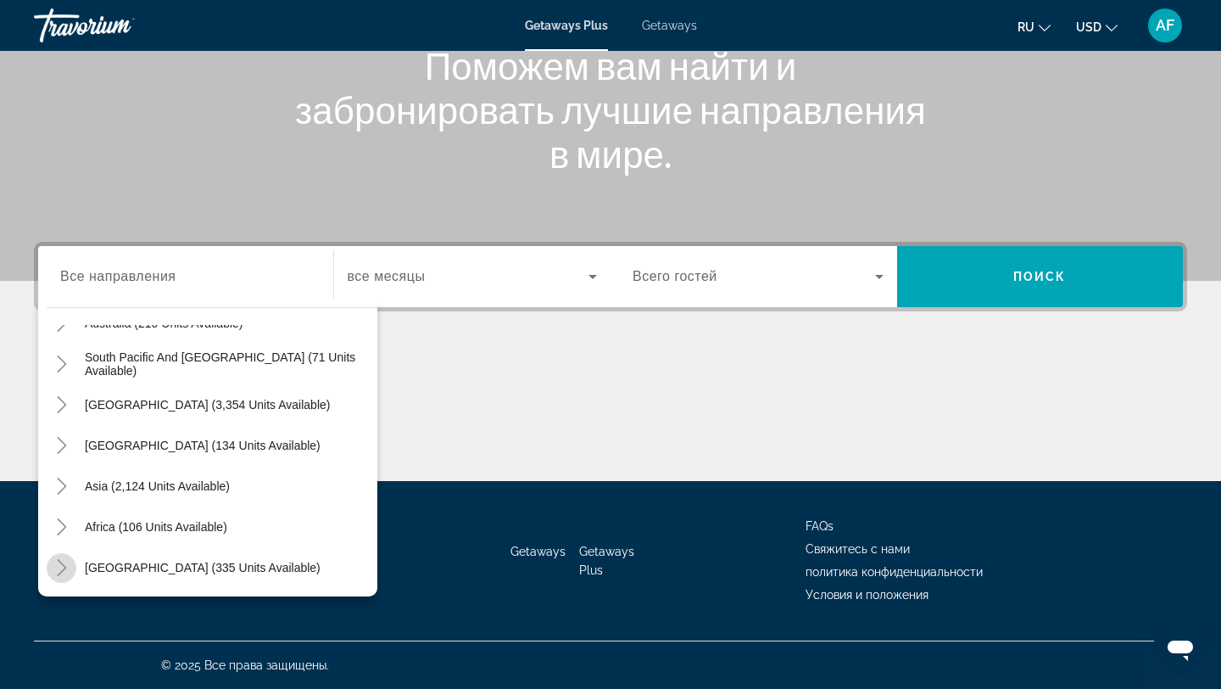
scroll to position [275, 0]
click at [65, 370] on icon "Toggle South Pacific and Oceania (71 units available)" at bounding box center [61, 363] width 17 height 17
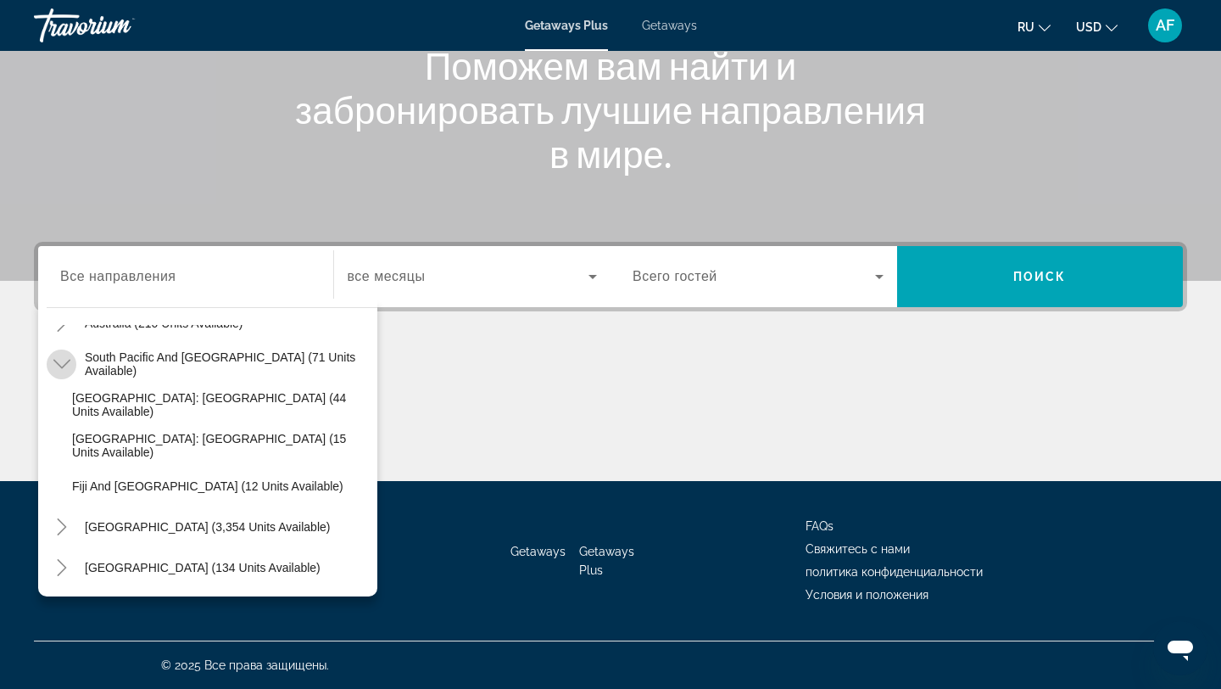
click at [65, 370] on icon "Toggle South Pacific and Oceania (71 units available)" at bounding box center [61, 363] width 17 height 17
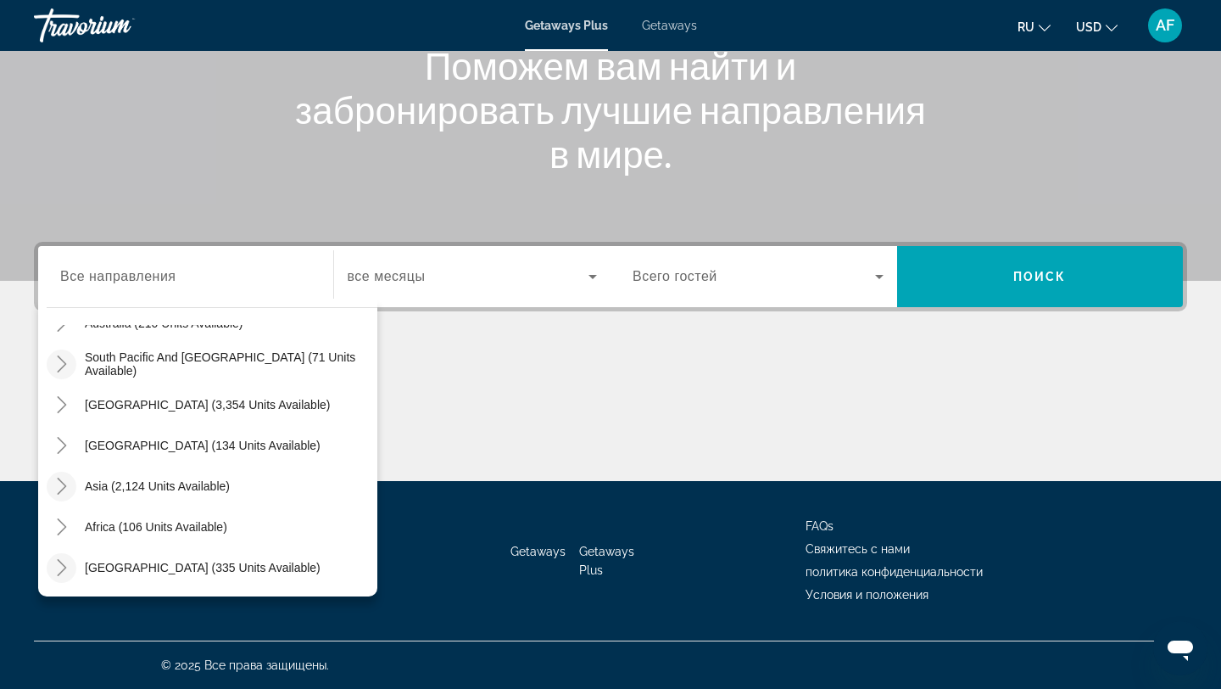
click at [64, 478] on icon "Toggle Asia (2,124 units available)" at bounding box center [61, 485] width 17 height 17
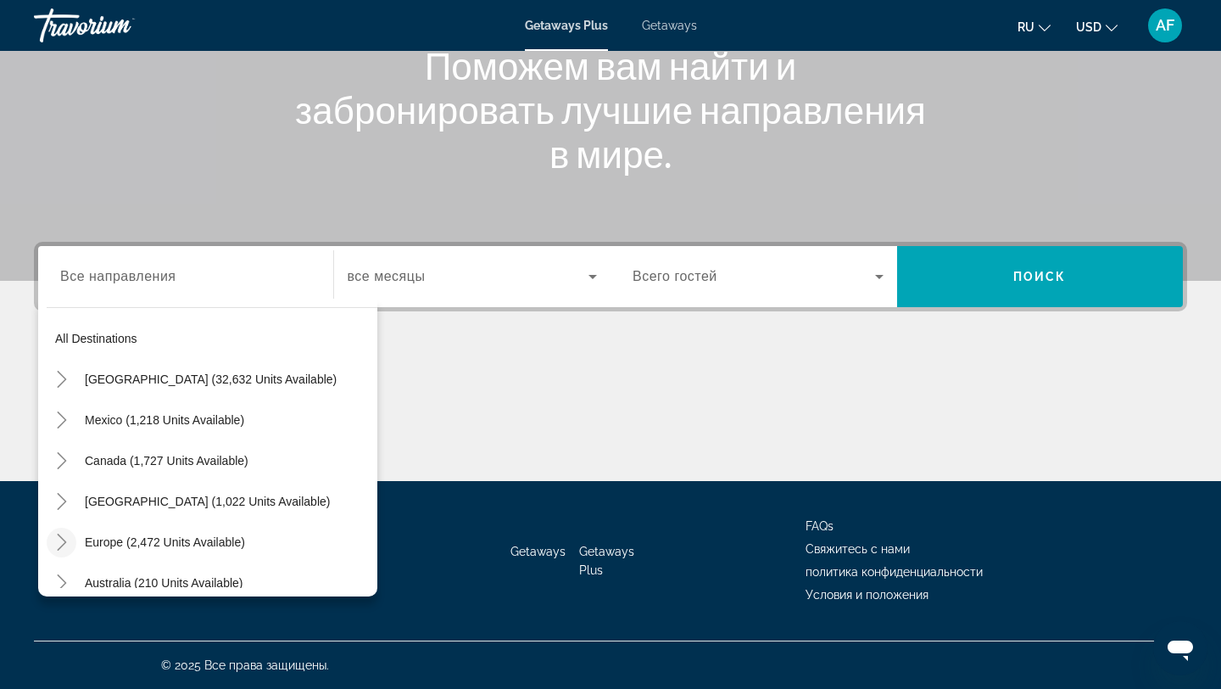
scroll to position [0, 0]
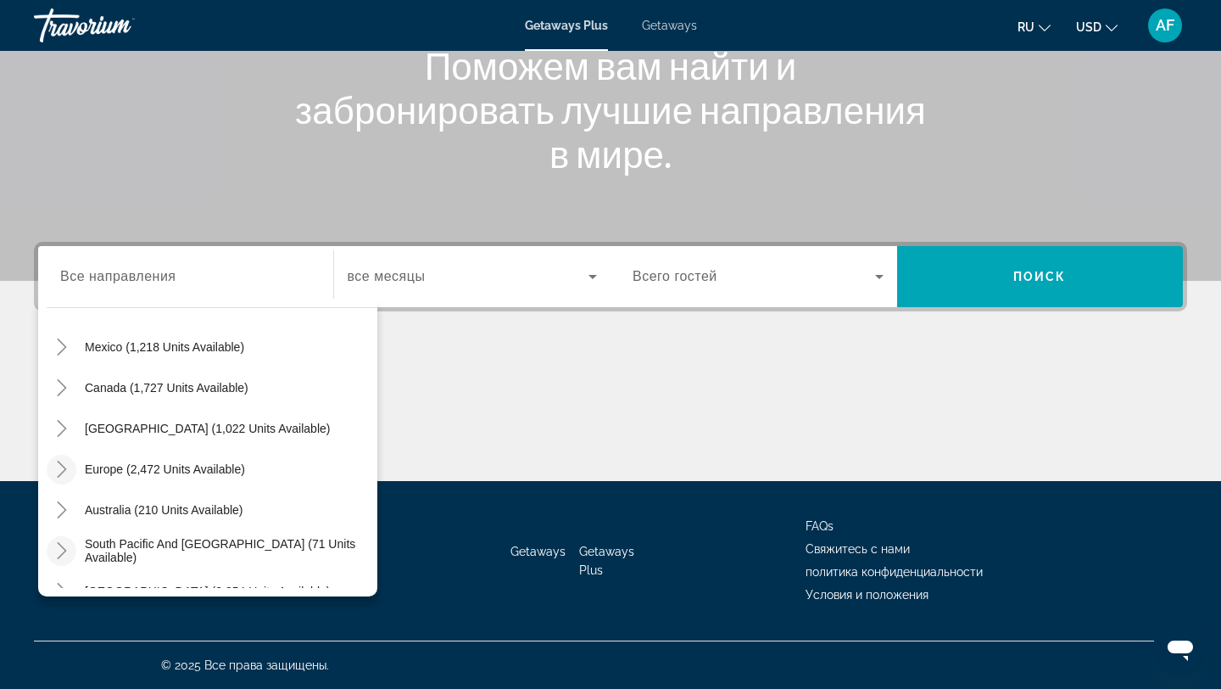
click at [64, 465] on icon "Toggle Europe (2,472 units available)" at bounding box center [61, 469] width 17 height 17
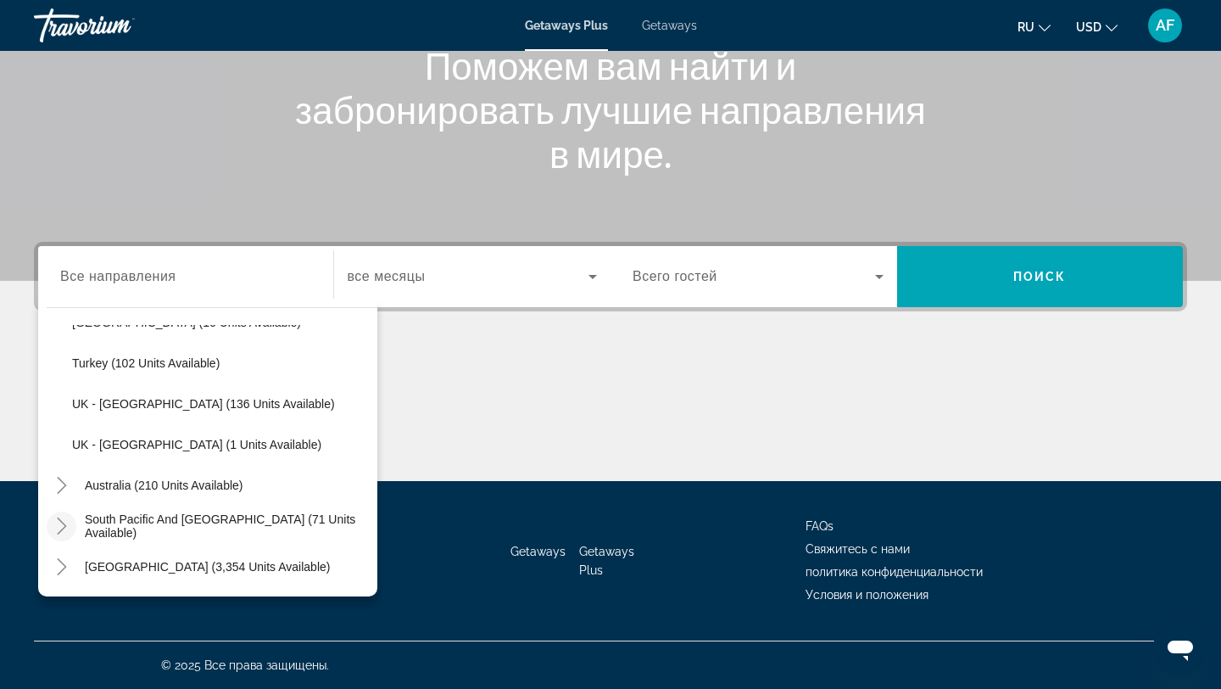
scroll to position [982, 0]
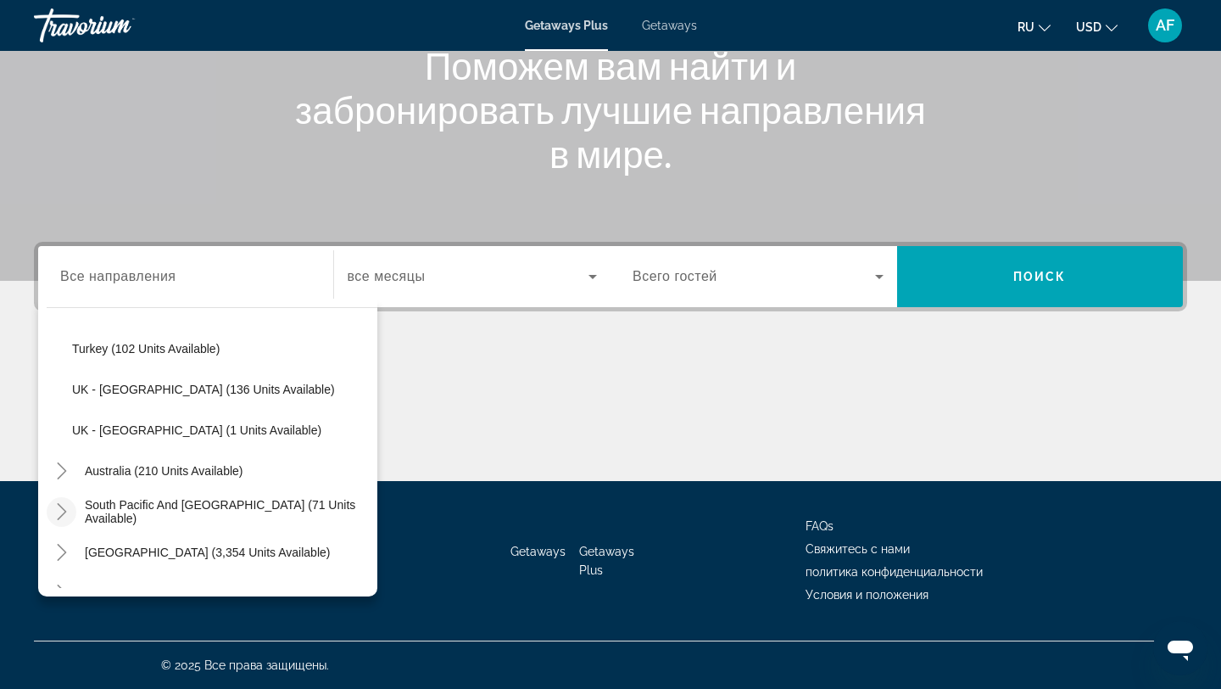
click at [63, 517] on icon "Toggle South Pacific and Oceania (71 units available)" at bounding box center [61, 511] width 17 height 17
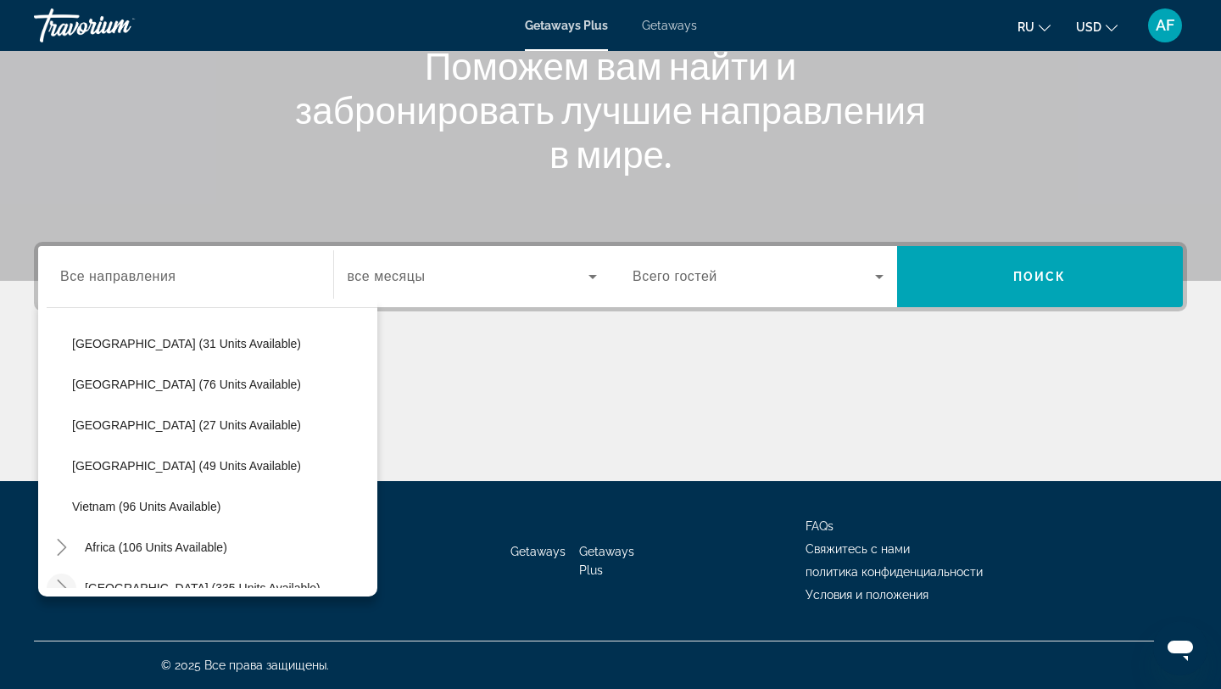
scroll to position [1700, 0]
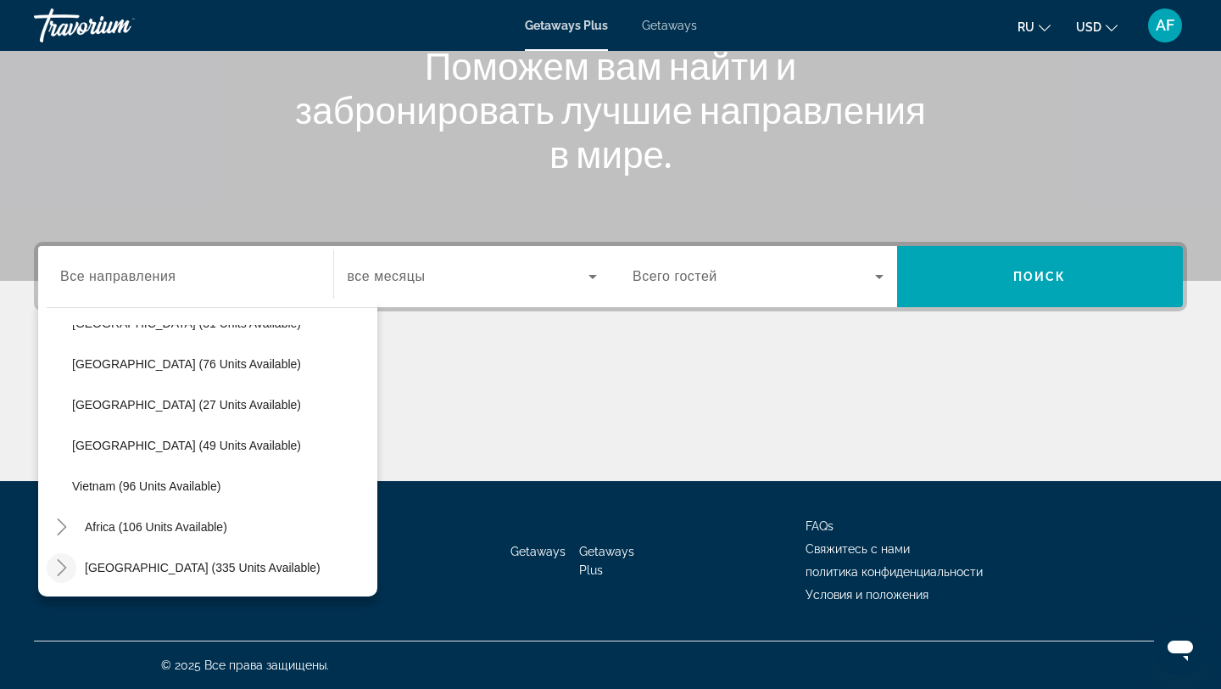
click at [70, 569] on mat-icon "Toggle Middle East (335 units available)" at bounding box center [62, 568] width 30 height 30
click at [152, 285] on input "Destination Все направления" at bounding box center [185, 277] width 251 height 20
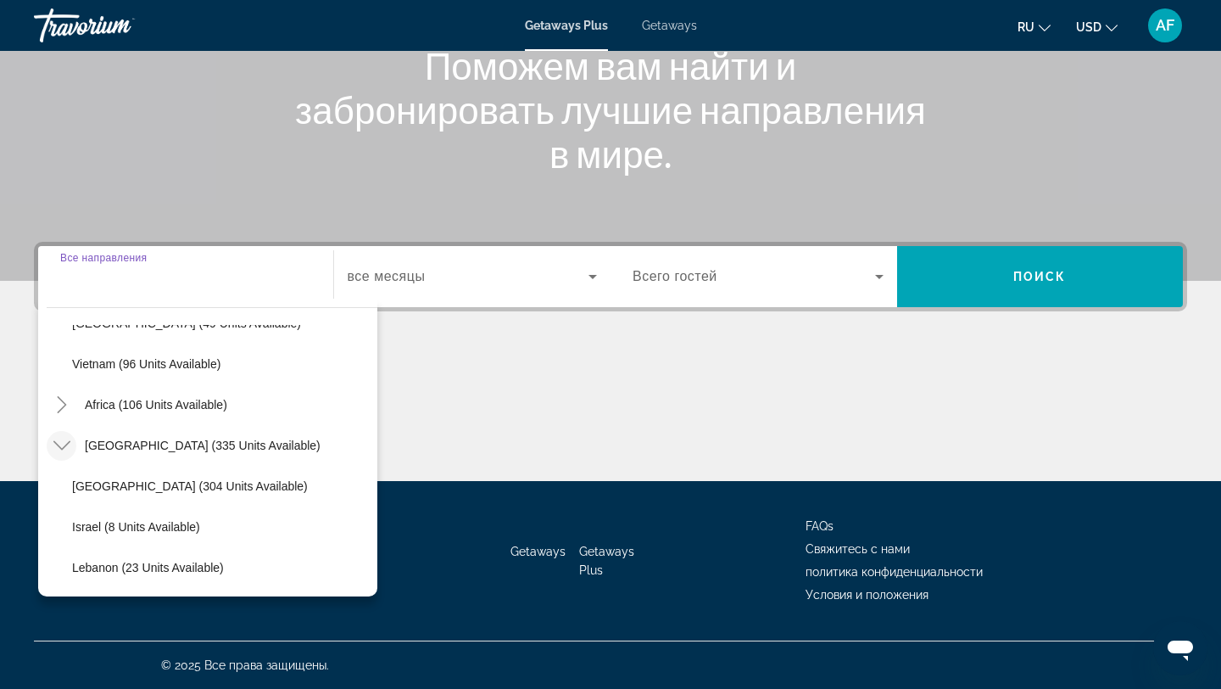
click at [152, 285] on input "Destination Все направления" at bounding box center [185, 277] width 251 height 20
click at [696, 32] on div "Getaways Plus Getaways ru English Español Français Italiano Português русский U…" at bounding box center [610, 25] width 1221 height 44
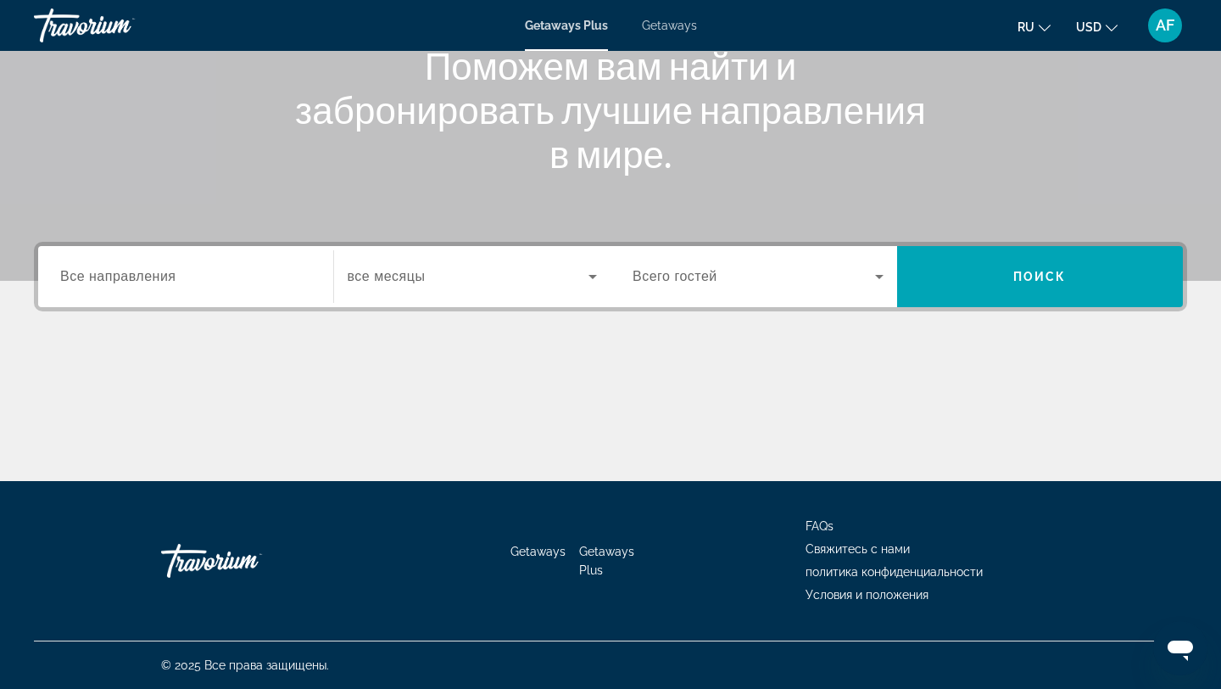
click at [678, 31] on span "Getaways" at bounding box center [669, 26] width 55 height 14
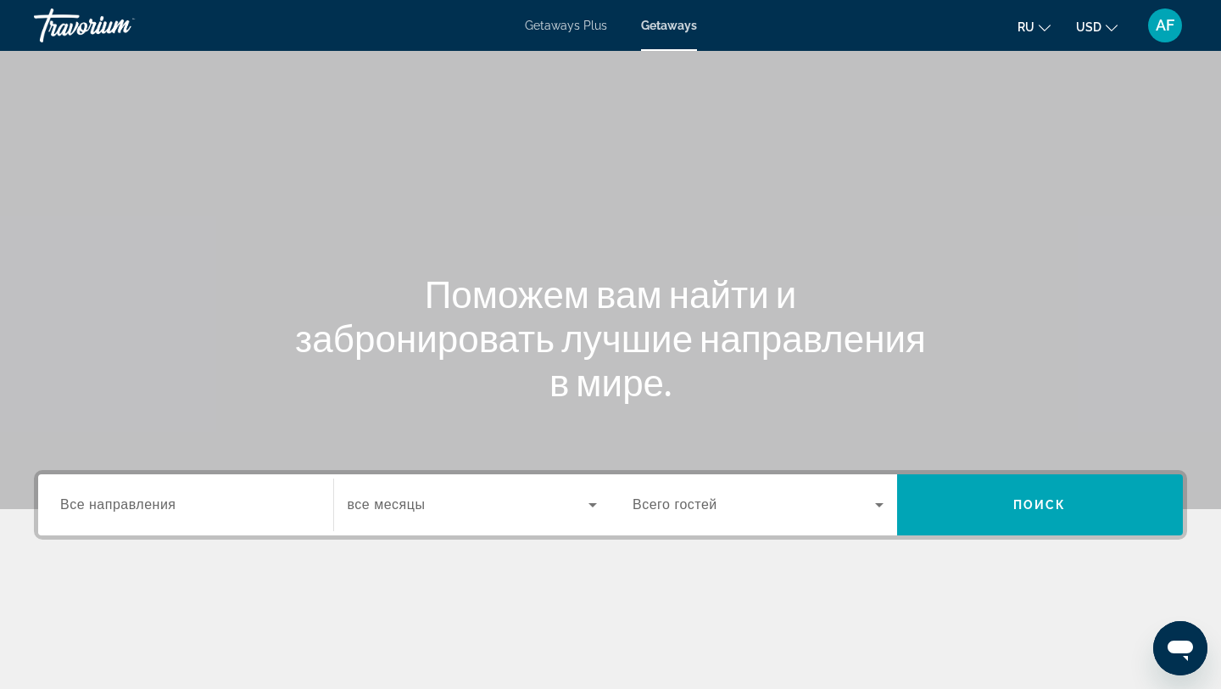
click at [150, 502] on span "Все направления" at bounding box center [118, 504] width 116 height 14
click at [150, 502] on input "Destination Все направления" at bounding box center [185, 505] width 251 height 20
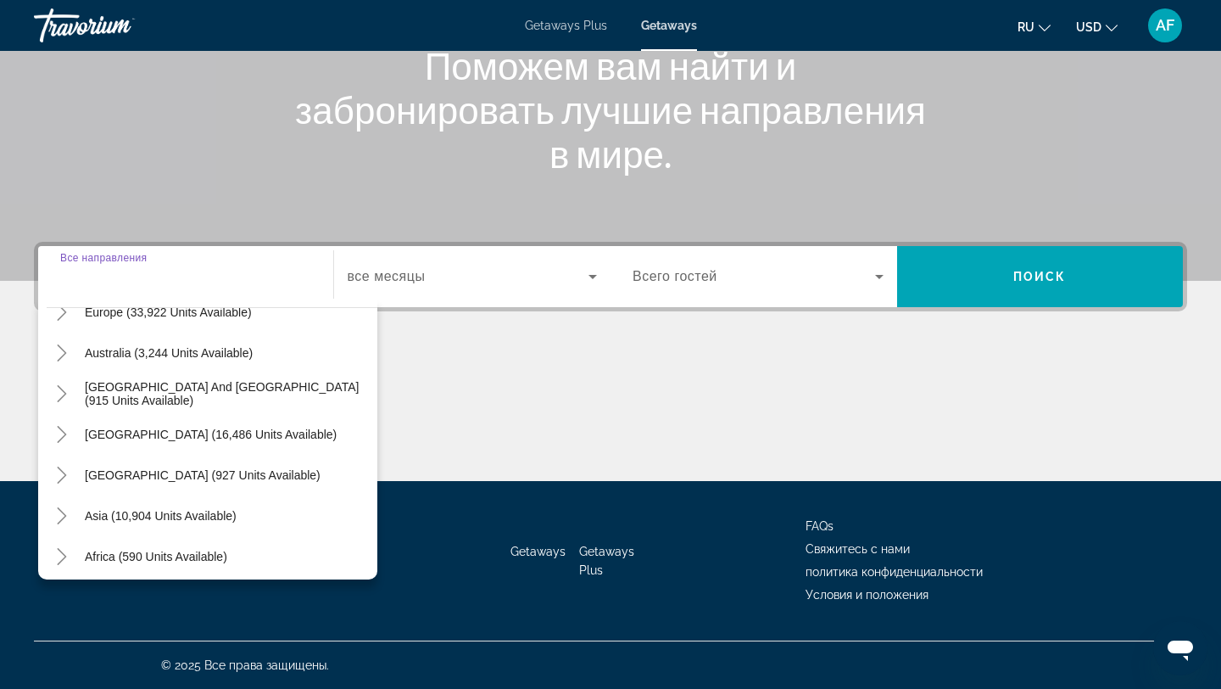
scroll to position [275, 0]
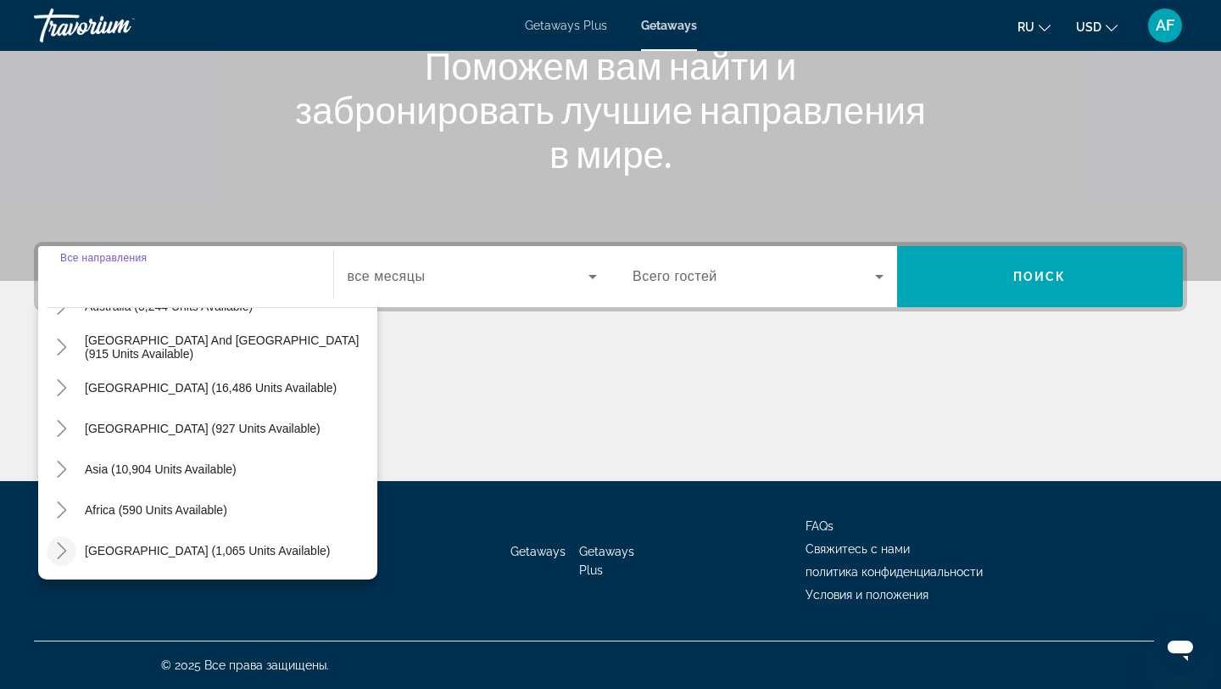
click at [64, 547] on icon "Toggle Middle East (1,065 units available)" at bounding box center [61, 550] width 9 height 17
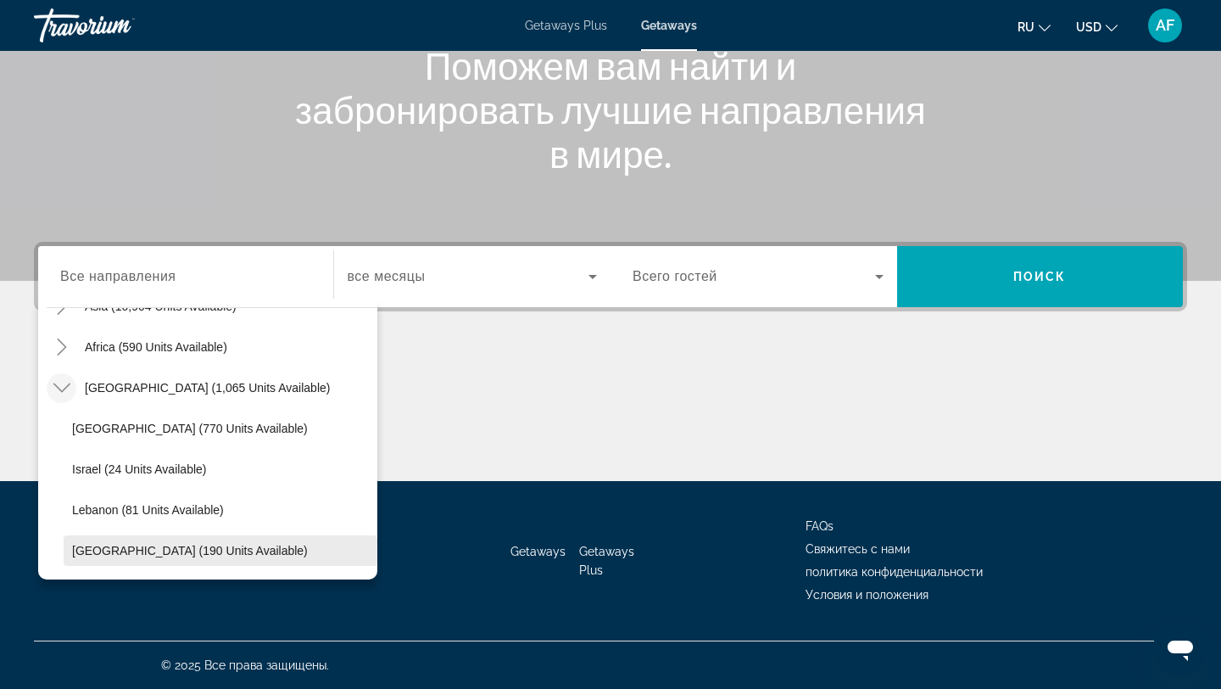
click at [128, 544] on span "United Arab Emirates (190 units available)" at bounding box center [190, 551] width 236 height 14
type input "**********"
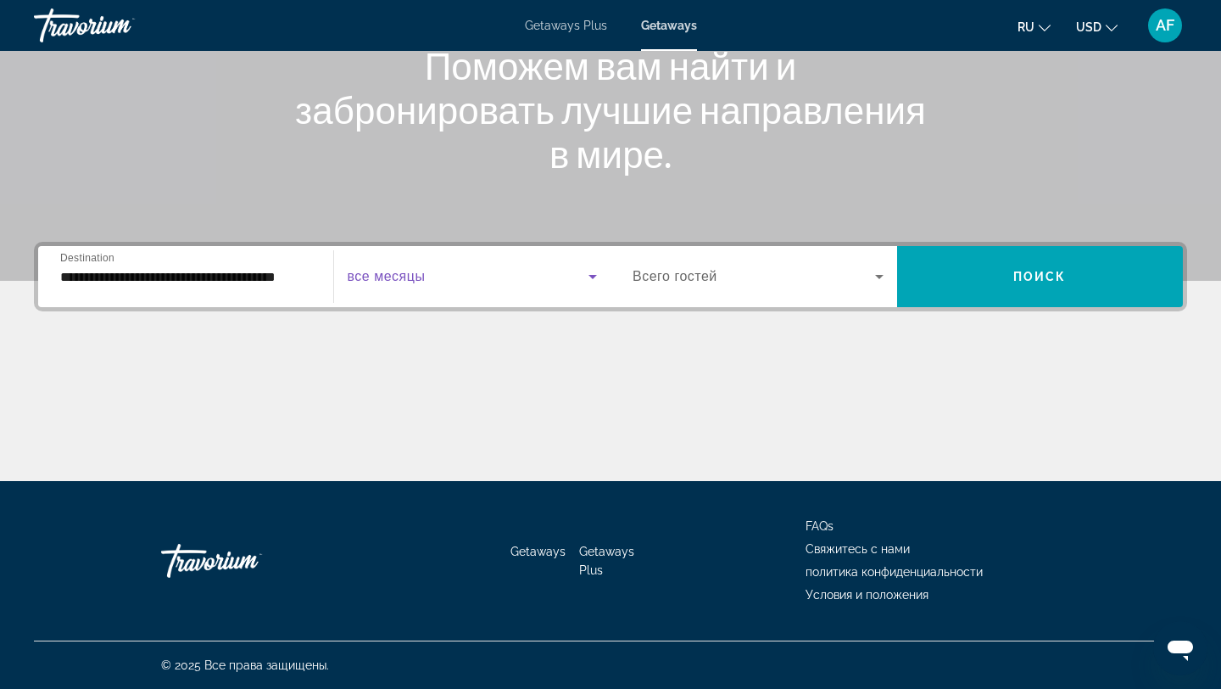
click at [498, 274] on span "Search widget" at bounding box center [469, 276] width 242 height 20
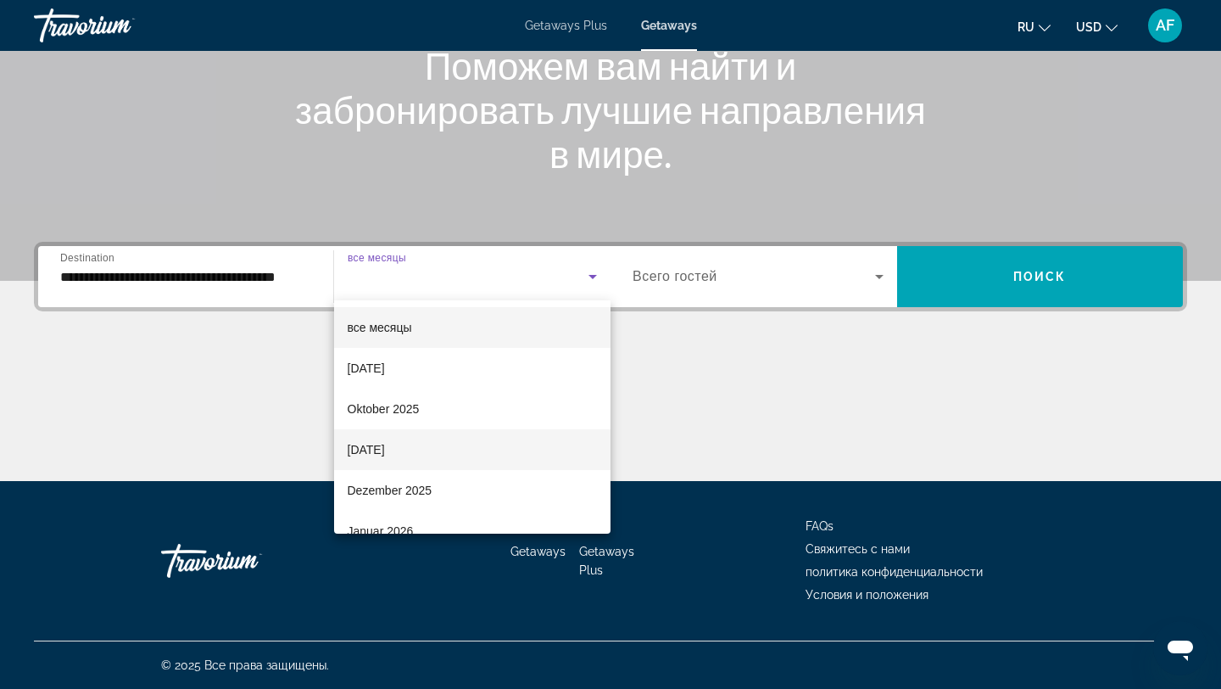
click at [471, 438] on mat-option "[DATE]" at bounding box center [472, 449] width 277 height 41
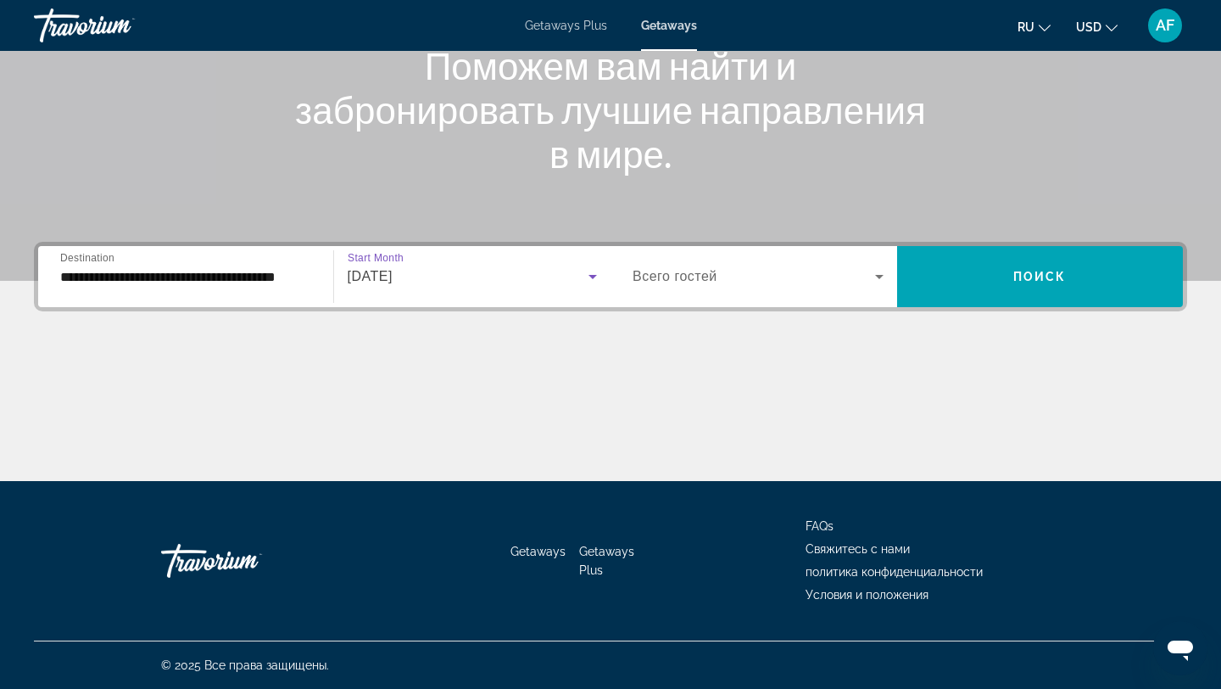
click at [713, 279] on span "Всего гостей" at bounding box center [675, 276] width 85 height 14
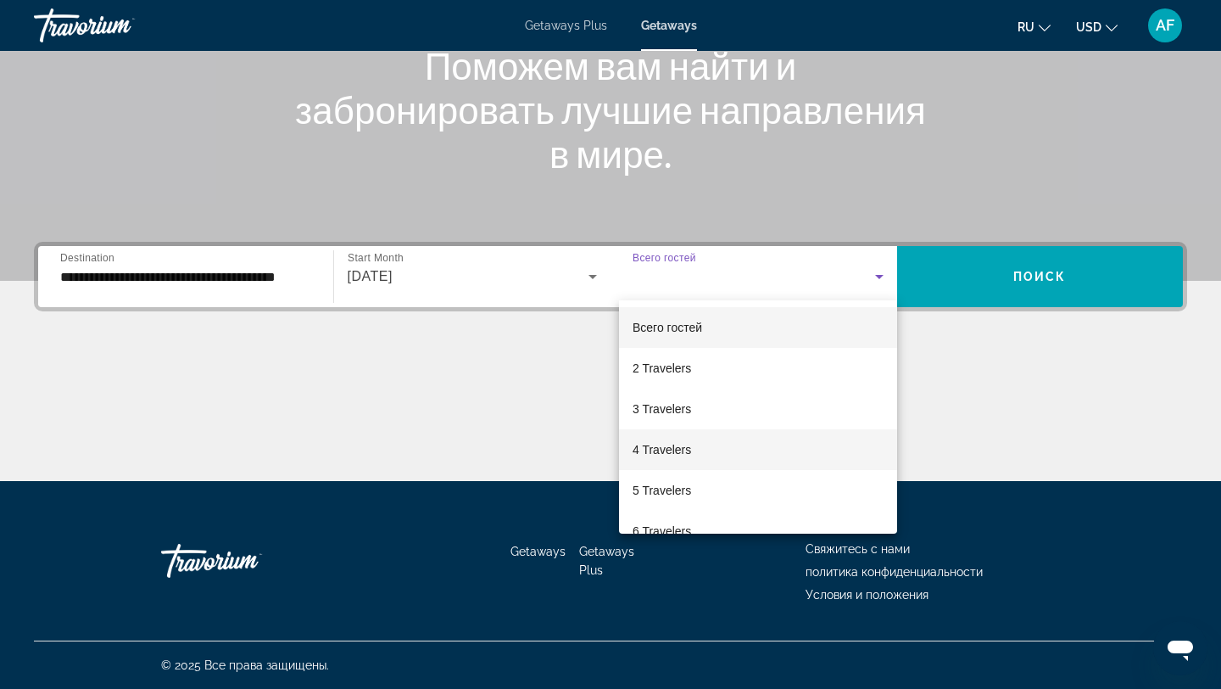
click at [760, 436] on mat-option "4 Travelers" at bounding box center [758, 449] width 278 height 41
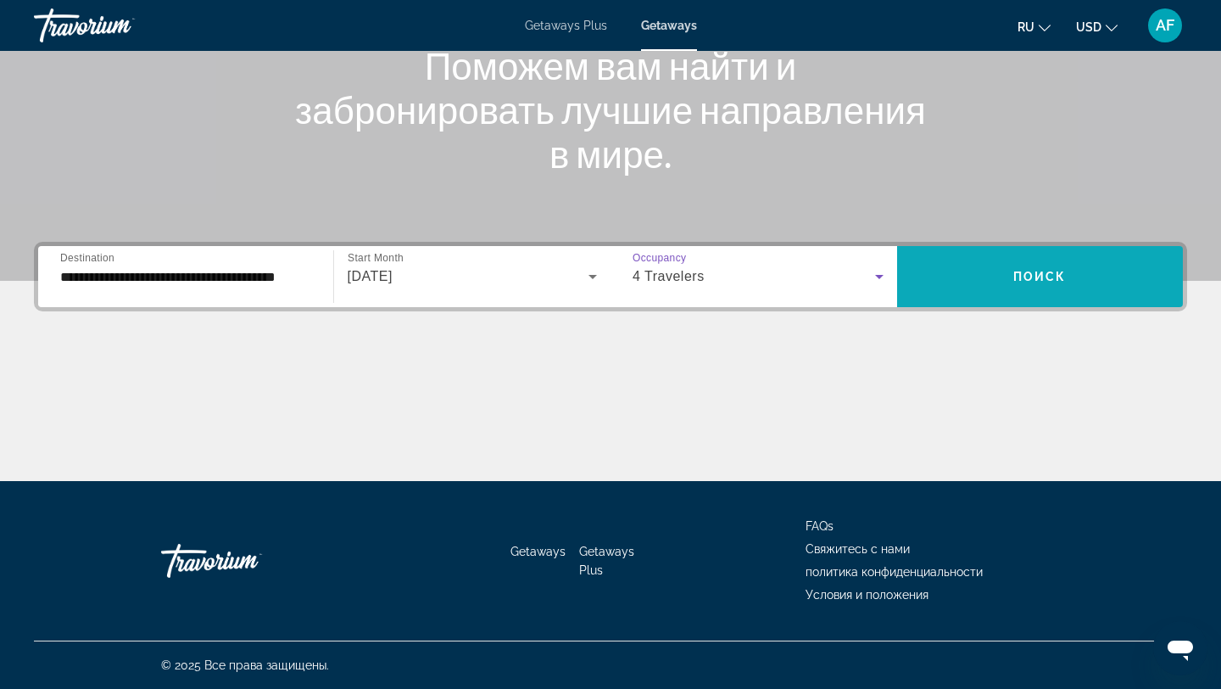
click at [1031, 293] on span "Search widget" at bounding box center [1040, 276] width 287 height 41
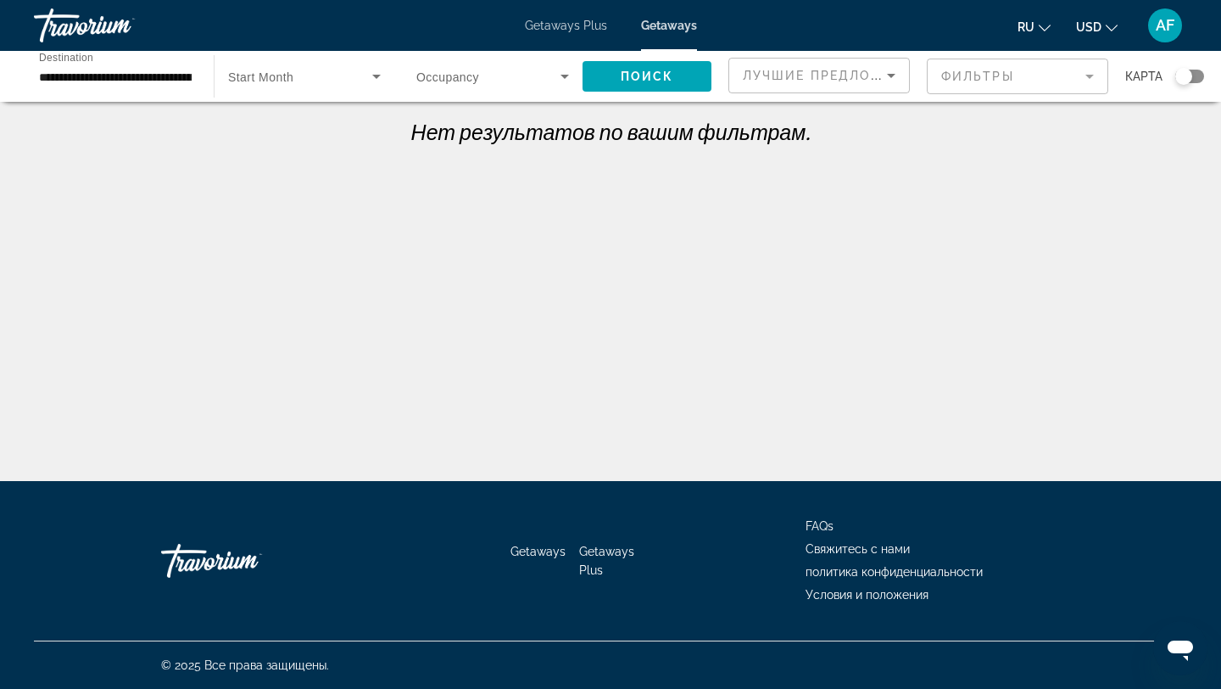
click at [303, 84] on span "Search widget" at bounding box center [300, 76] width 144 height 20
click at [292, 129] on span "все месяцы" at bounding box center [260, 127] width 64 height 14
click at [699, 61] on span "Search widget" at bounding box center [647, 76] width 129 height 41
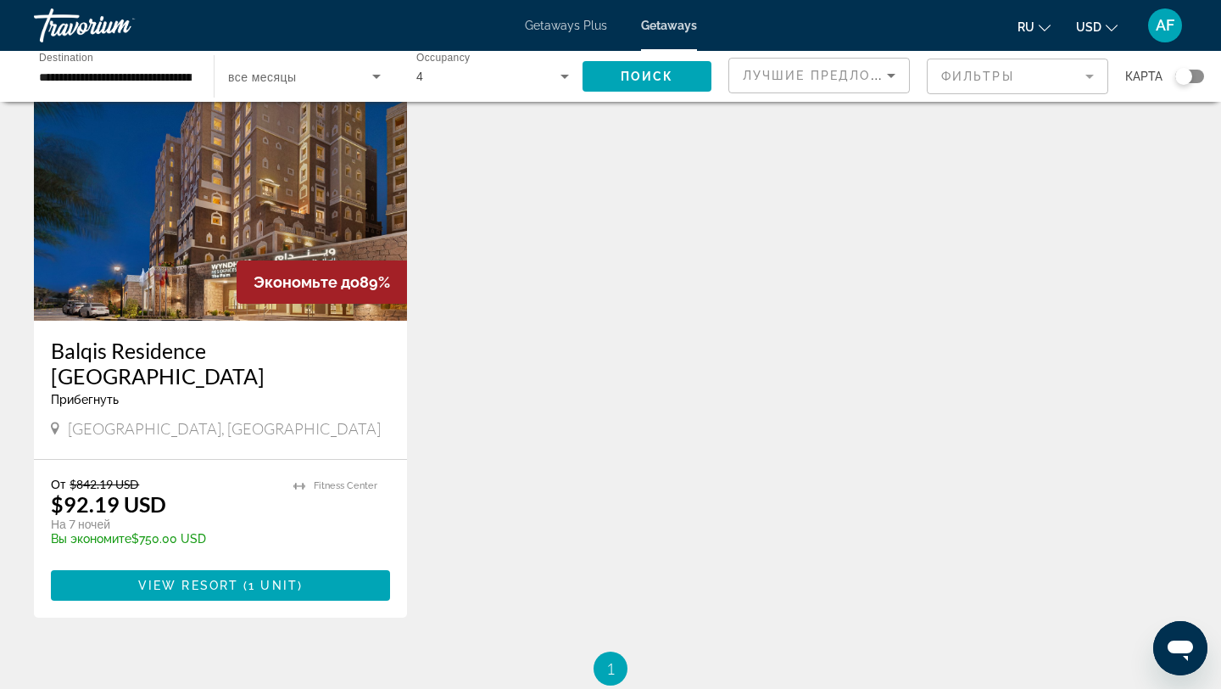
scroll to position [120, 0]
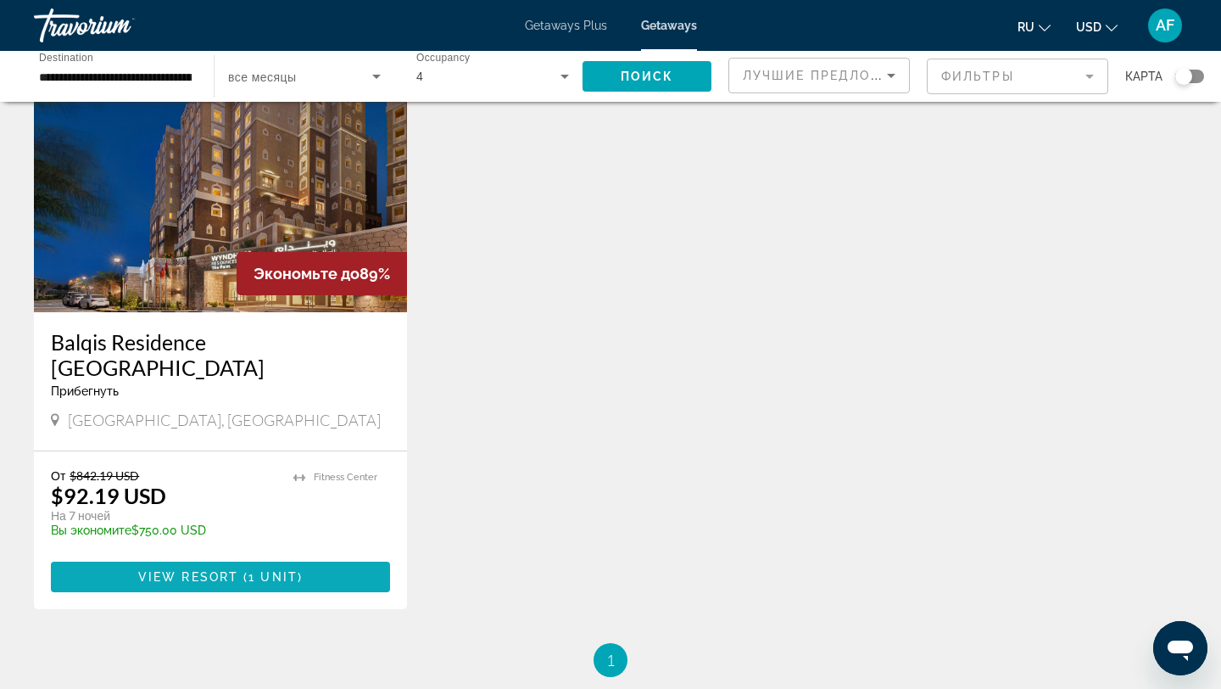
click at [242, 570] on span "Main content" at bounding box center [240, 577] width 5 height 14
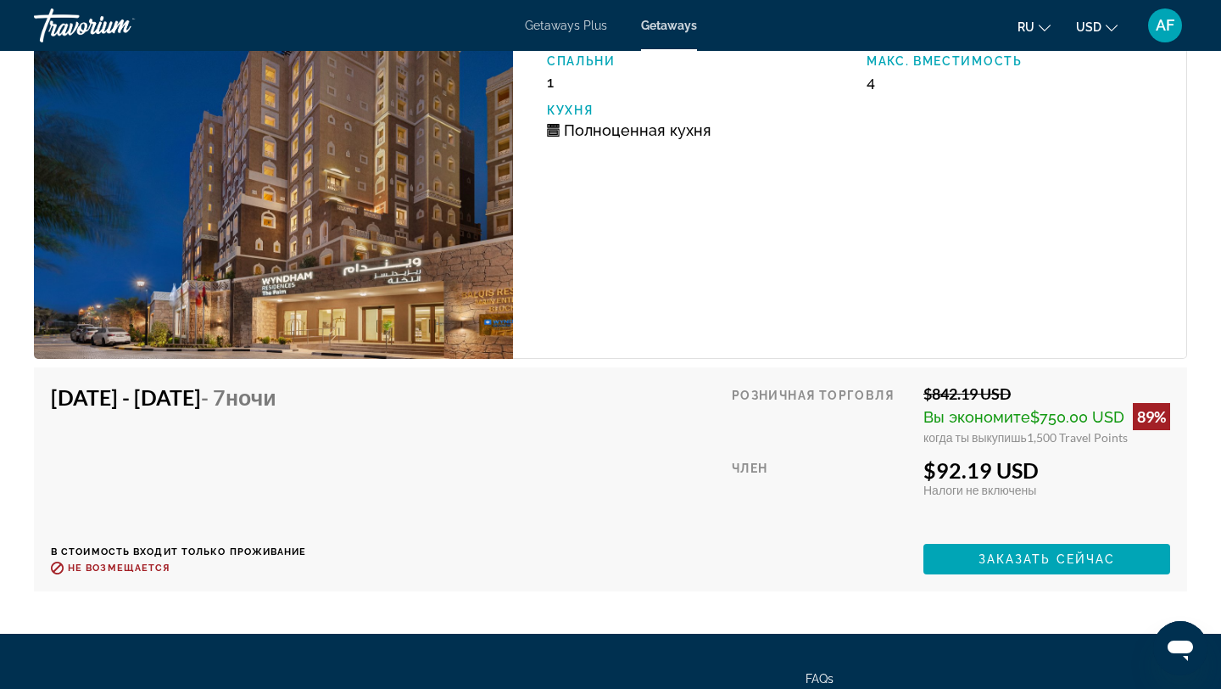
scroll to position [2865, 0]
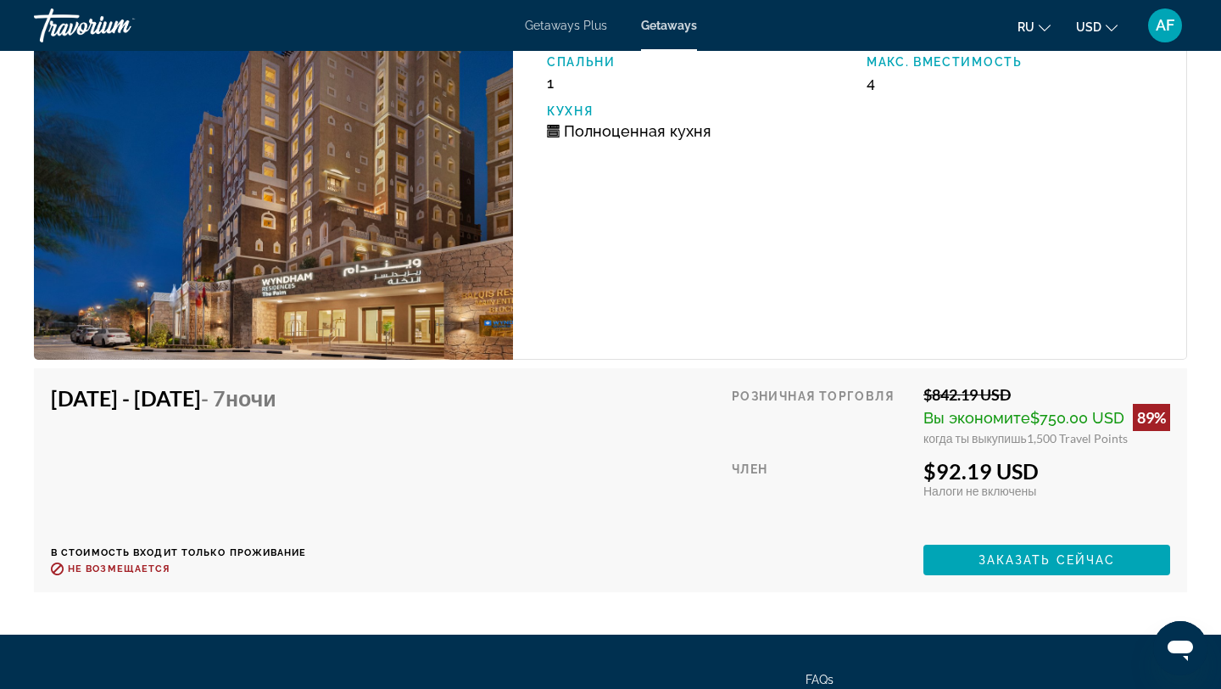
click at [54, 407] on h4 "Jun 6, 2026 - Jun 13, 2026 - 7 ночи" at bounding box center [172, 397] width 243 height 25
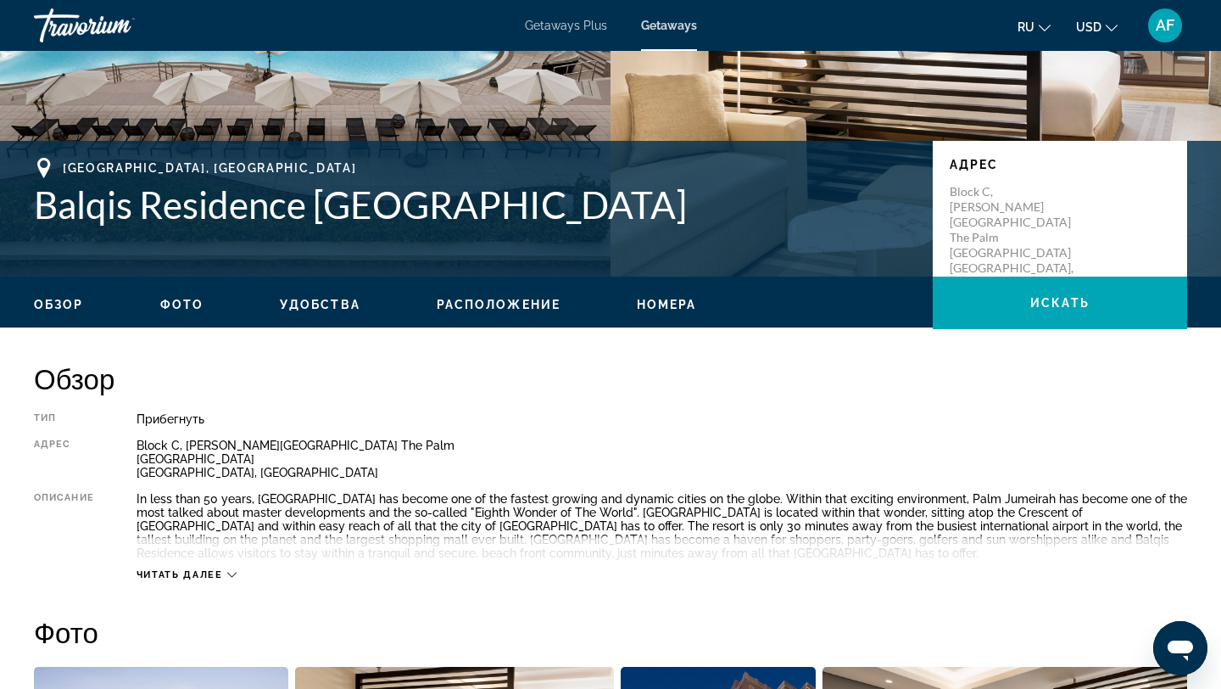
scroll to position [0, 0]
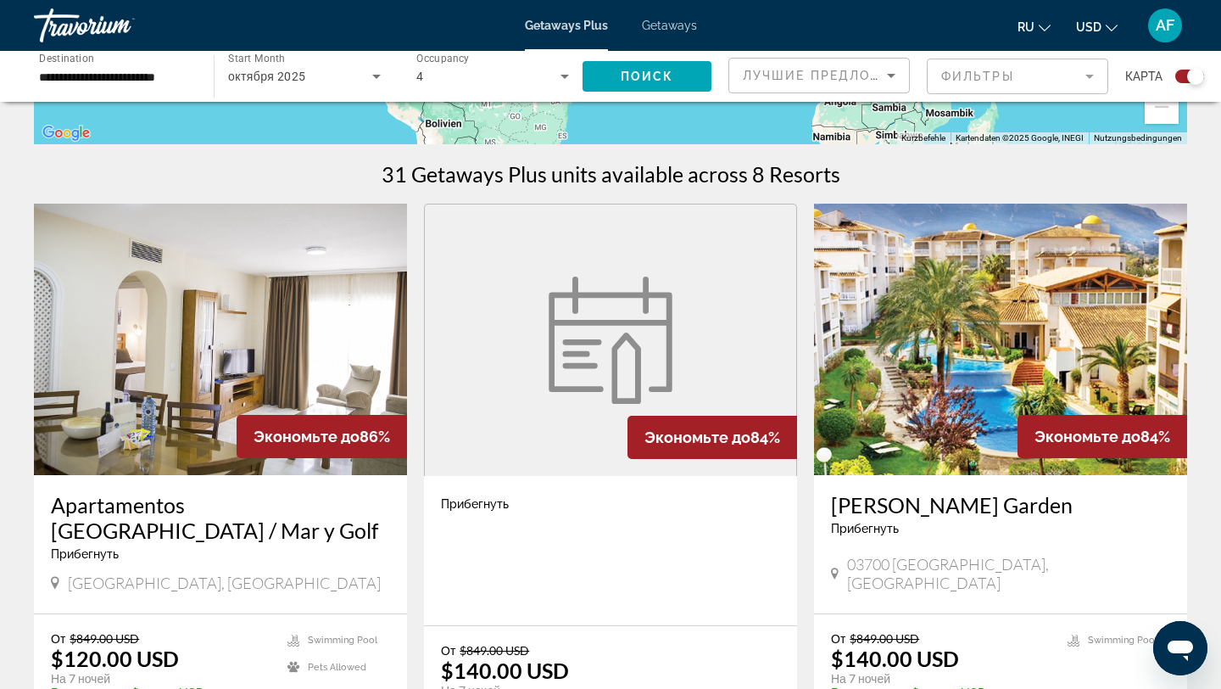
scroll to position [343, 0]
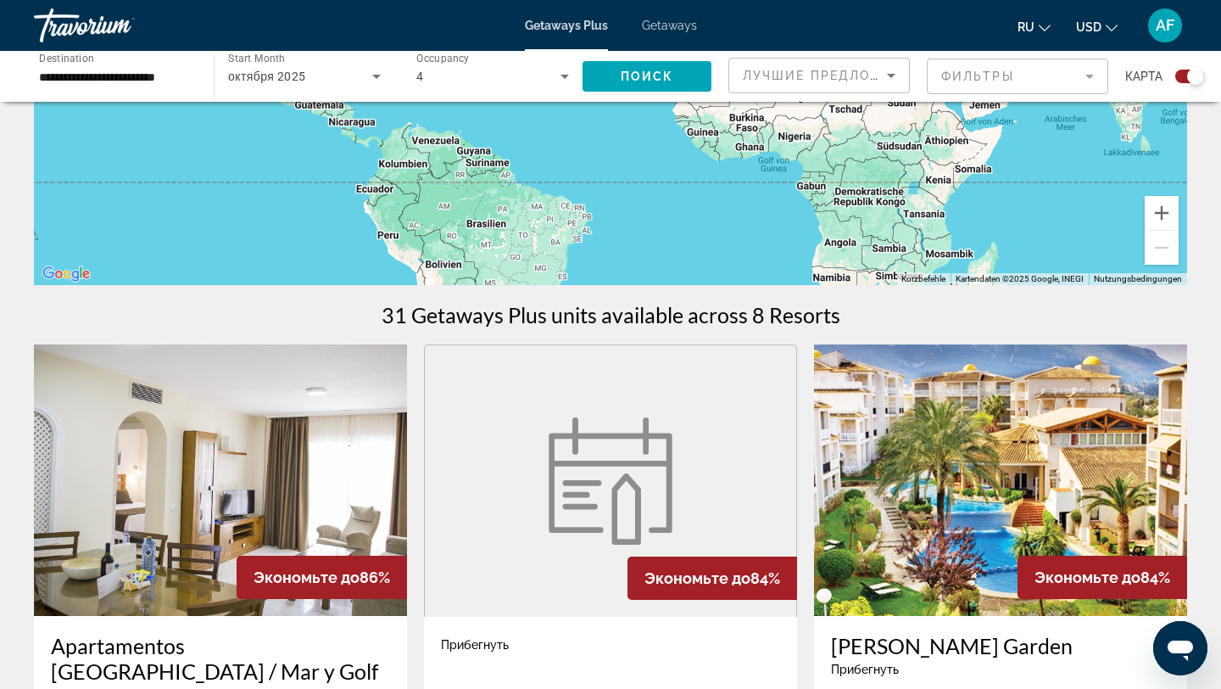
click at [159, 87] on div "**********" at bounding box center [115, 77] width 153 height 48
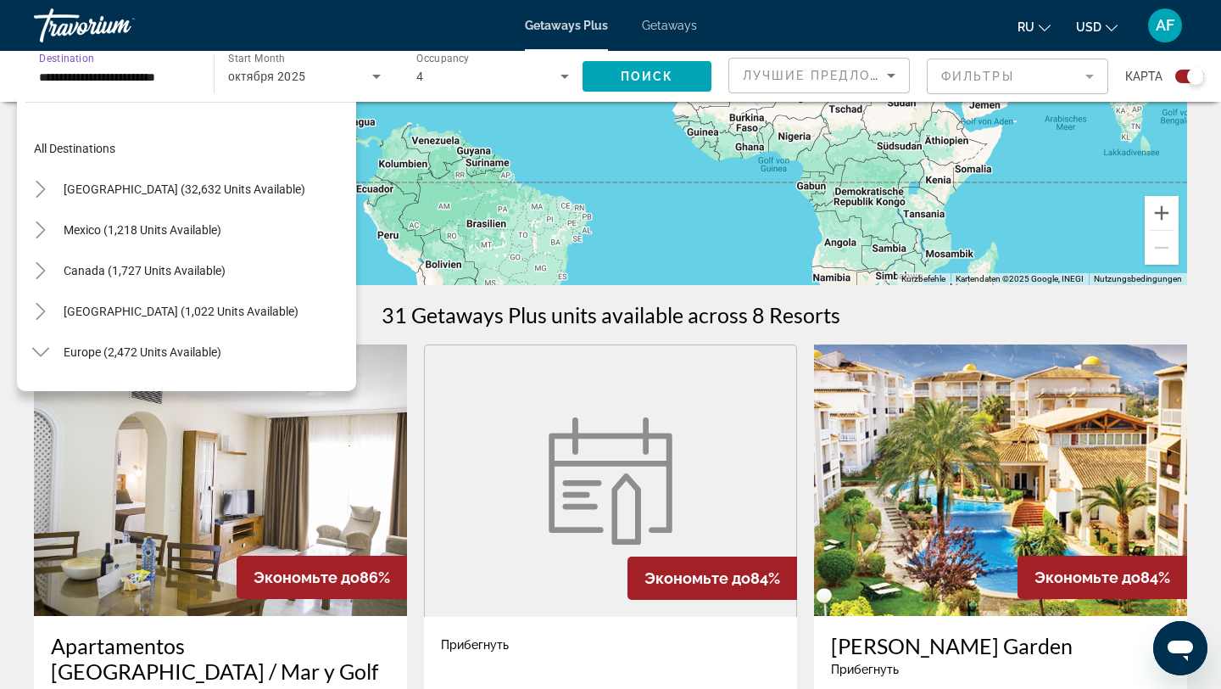
scroll to position [712, 0]
